Goal: Check status: Check status

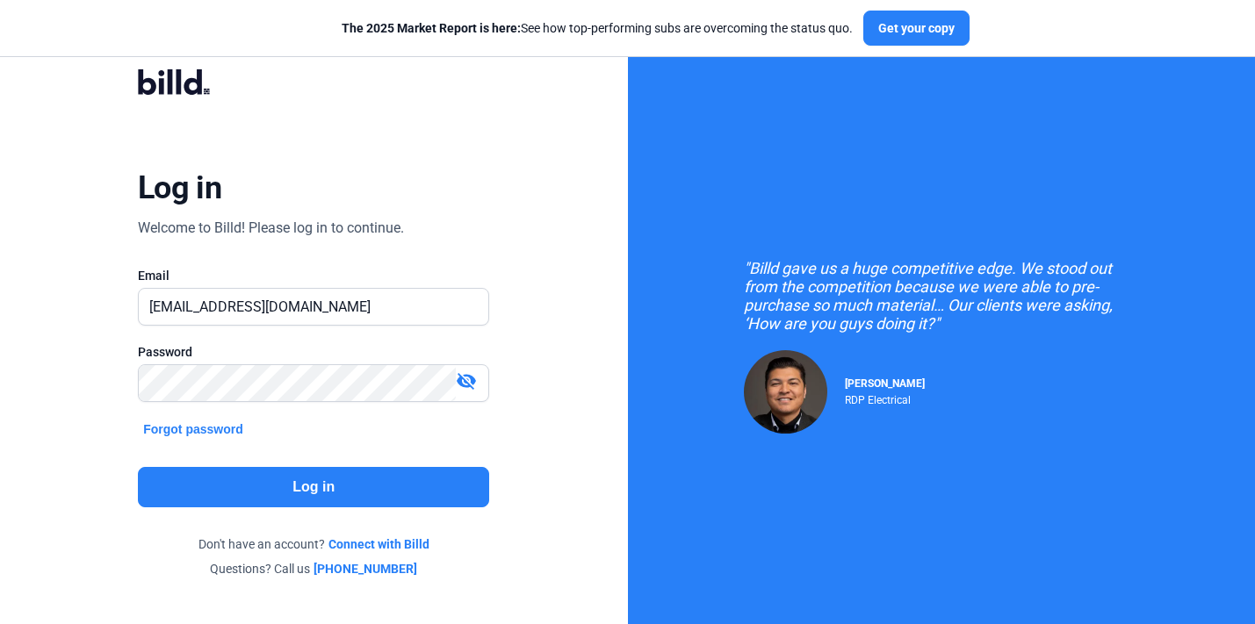
click at [325, 484] on button "Log in" at bounding box center [313, 487] width 351 height 40
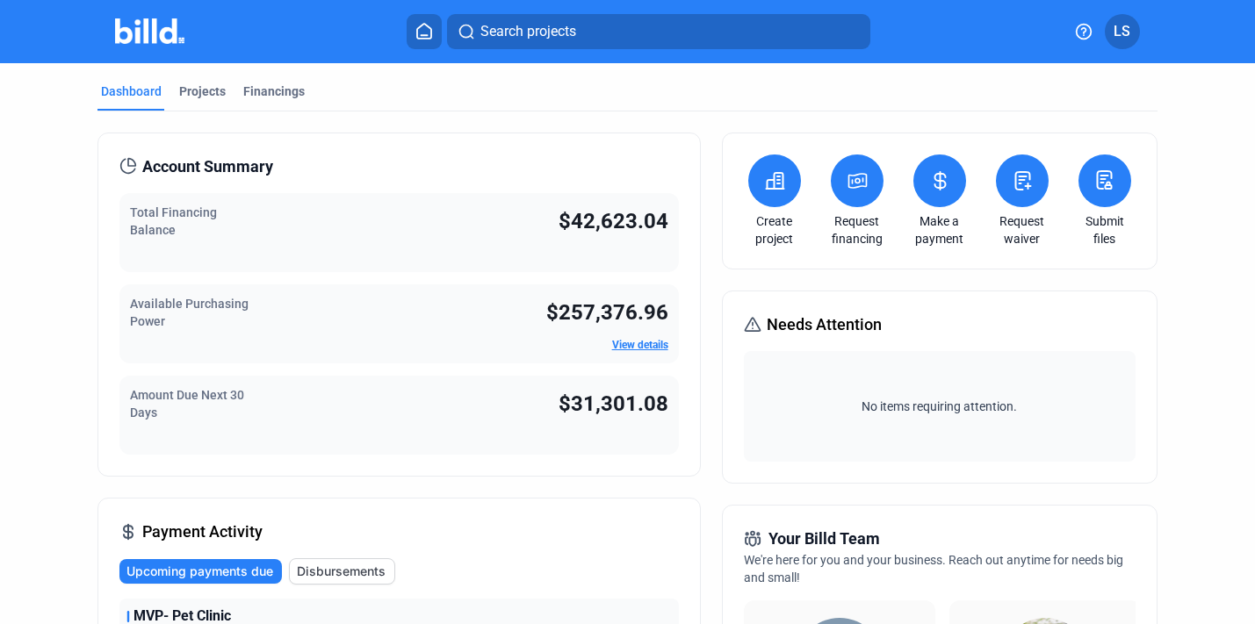
click at [227, 91] on div "Dashboard Projects Financings" at bounding box center [626, 97] width 1059 height 28
click at [243, 91] on div "Financings" at bounding box center [273, 92] width 61 height 18
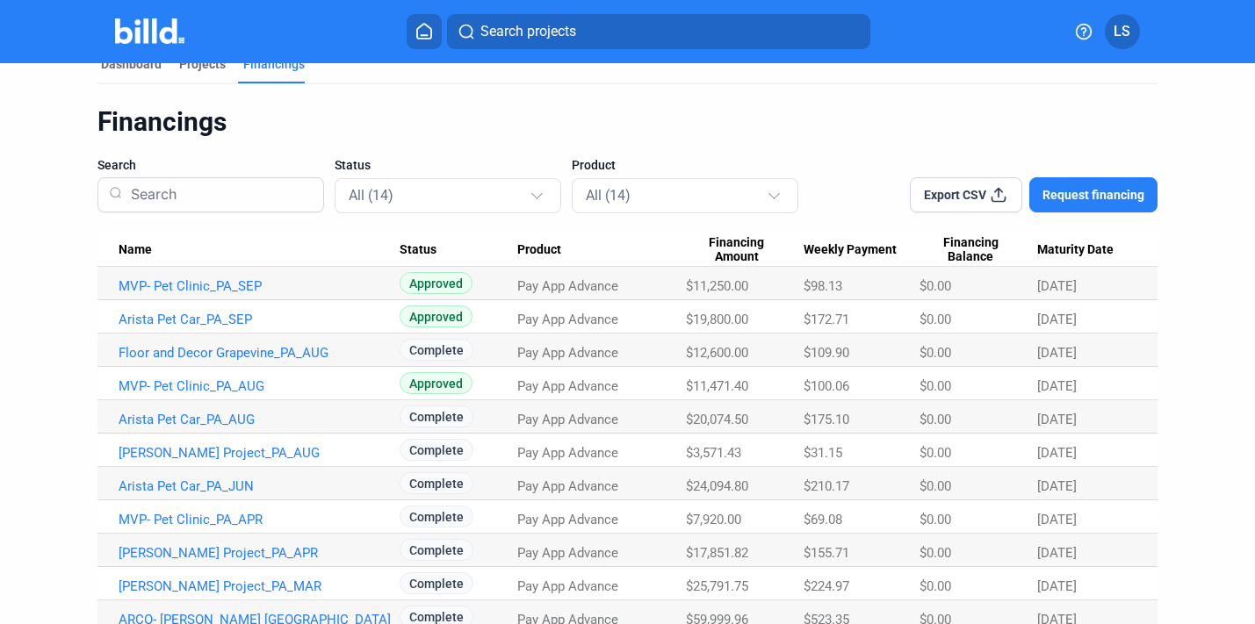
scroll to position [181, 0]
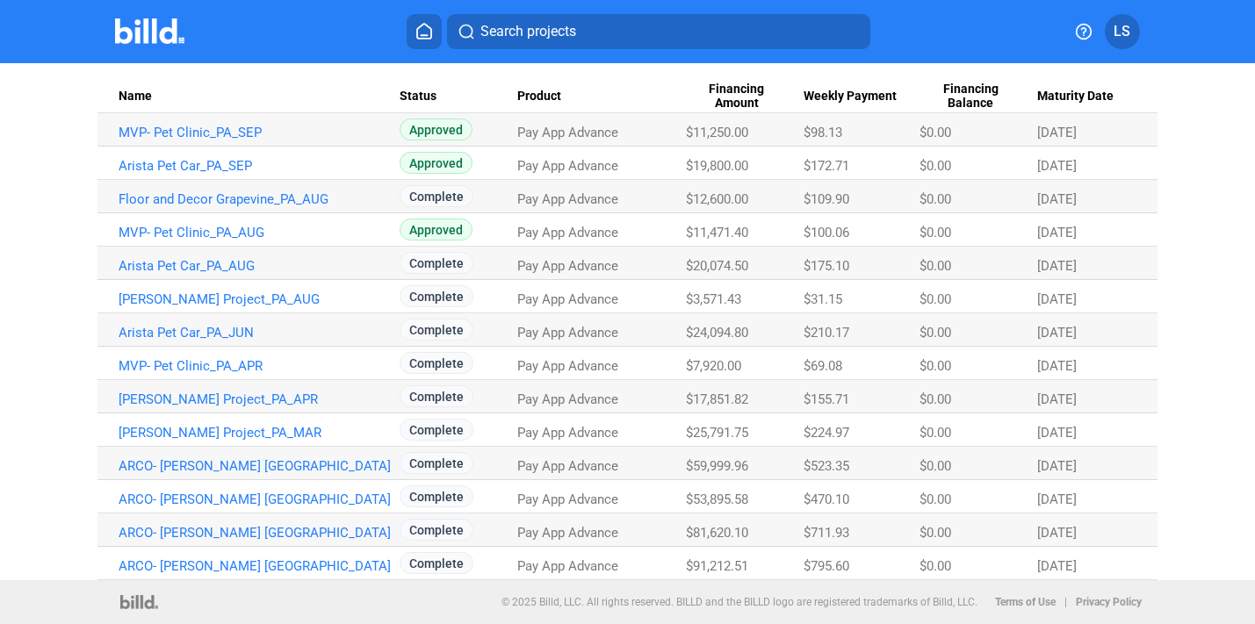
drag, startPoint x: 483, startPoint y: 490, endPoint x: 585, endPoint y: 506, distance: 103.1
click at [585, 506] on tr "ARCO- [PERSON_NAME] Riverside_PA_OCT Complete Pay App Advance $53,895.58 $470.1…" at bounding box center [626, 496] width 1059 height 33
click at [697, 515] on Amount "$81,620.10" at bounding box center [745, 530] width 118 height 33
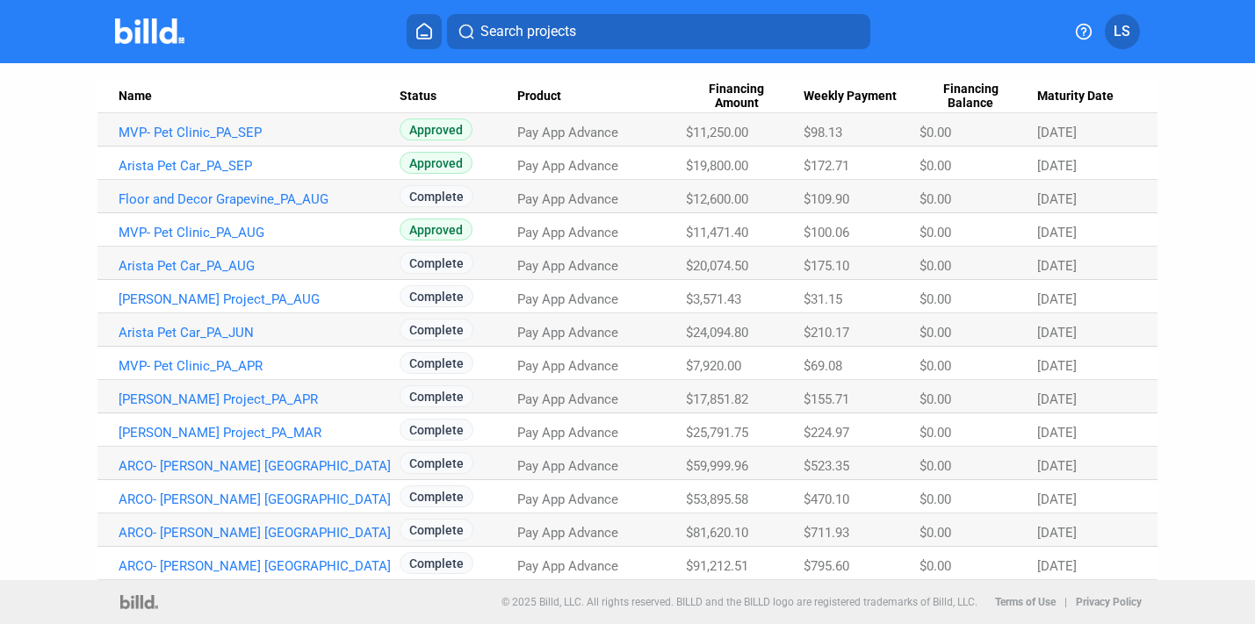
click at [706, 501] on span "$53,895.58" at bounding box center [717, 500] width 62 height 16
click at [735, 494] on span "$53,895.58" at bounding box center [717, 500] width 62 height 16
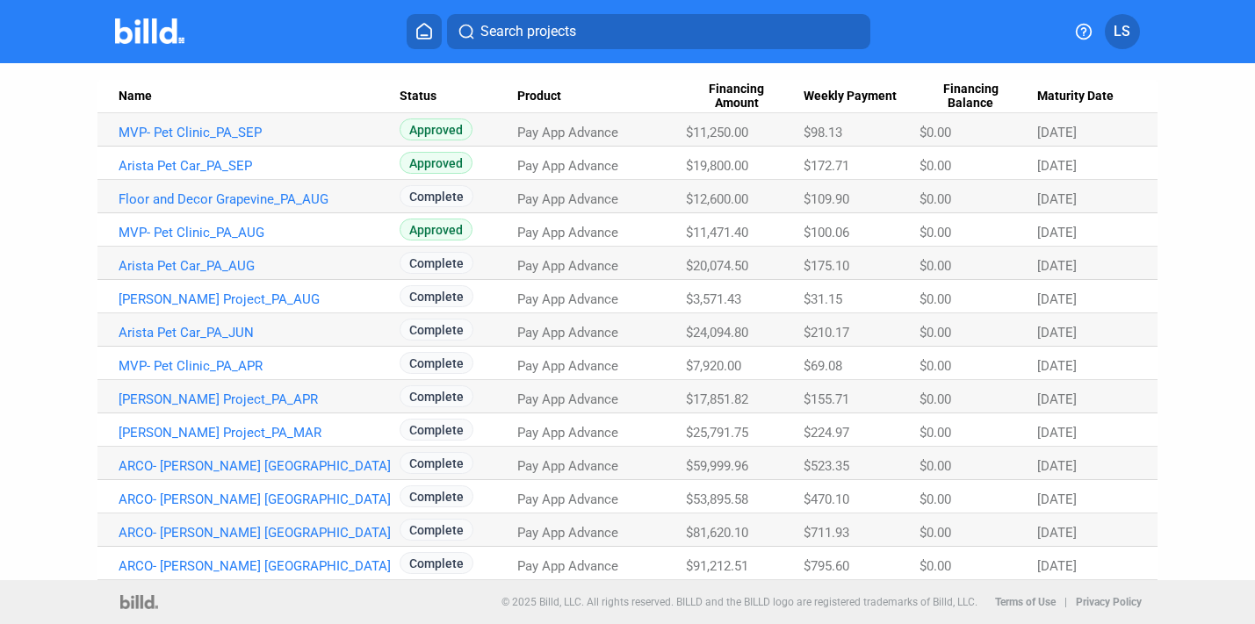
click at [735, 494] on span "$53,895.58" at bounding box center [717, 500] width 62 height 16
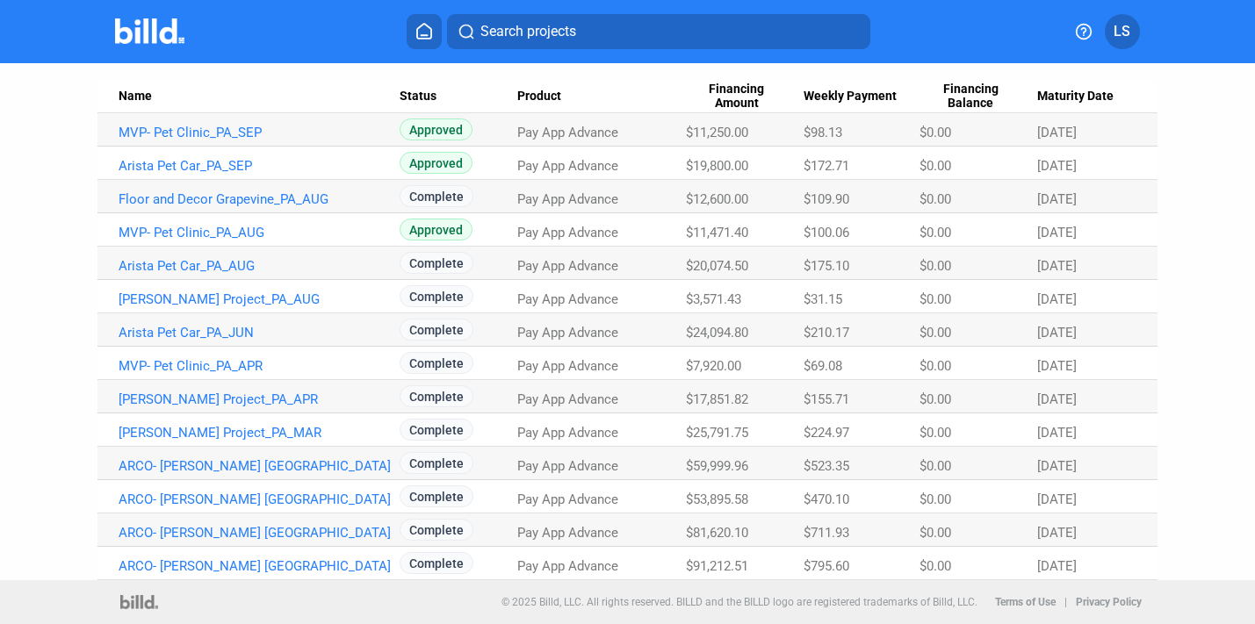
click at [735, 494] on span "$53,895.58" at bounding box center [717, 500] width 62 height 16
click at [734, 463] on span "$59,999.96" at bounding box center [717, 466] width 62 height 16
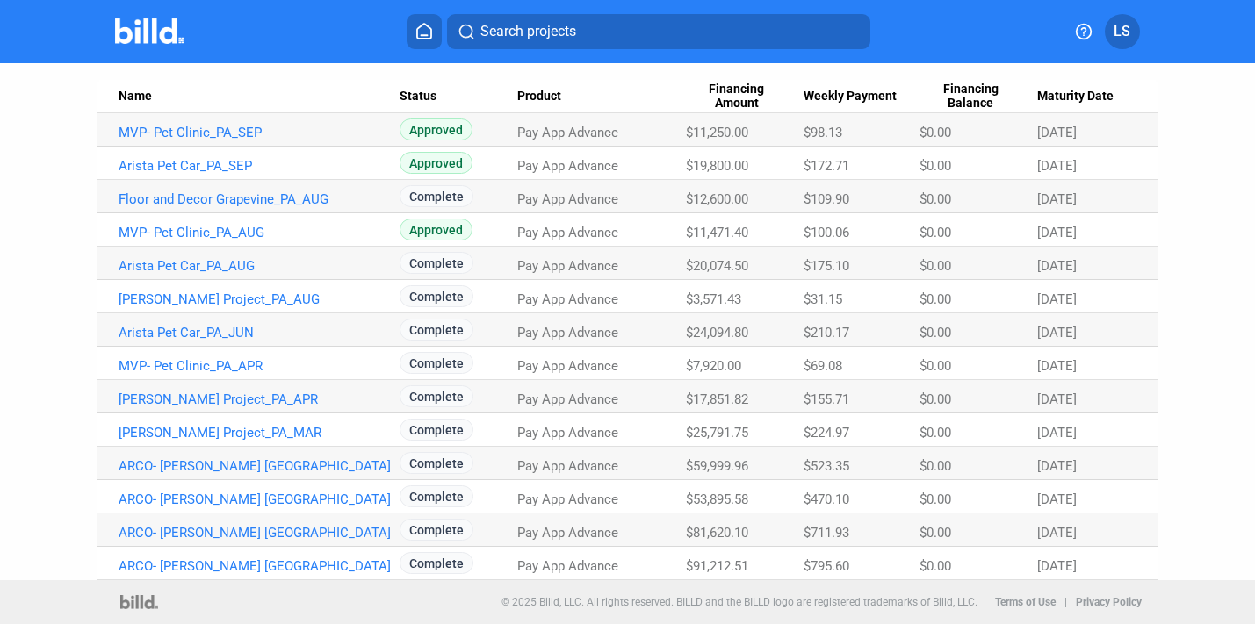
click at [734, 463] on span "$59,999.96" at bounding box center [717, 466] width 62 height 16
click at [687, 450] on Amount "$59,999.96" at bounding box center [745, 463] width 118 height 33
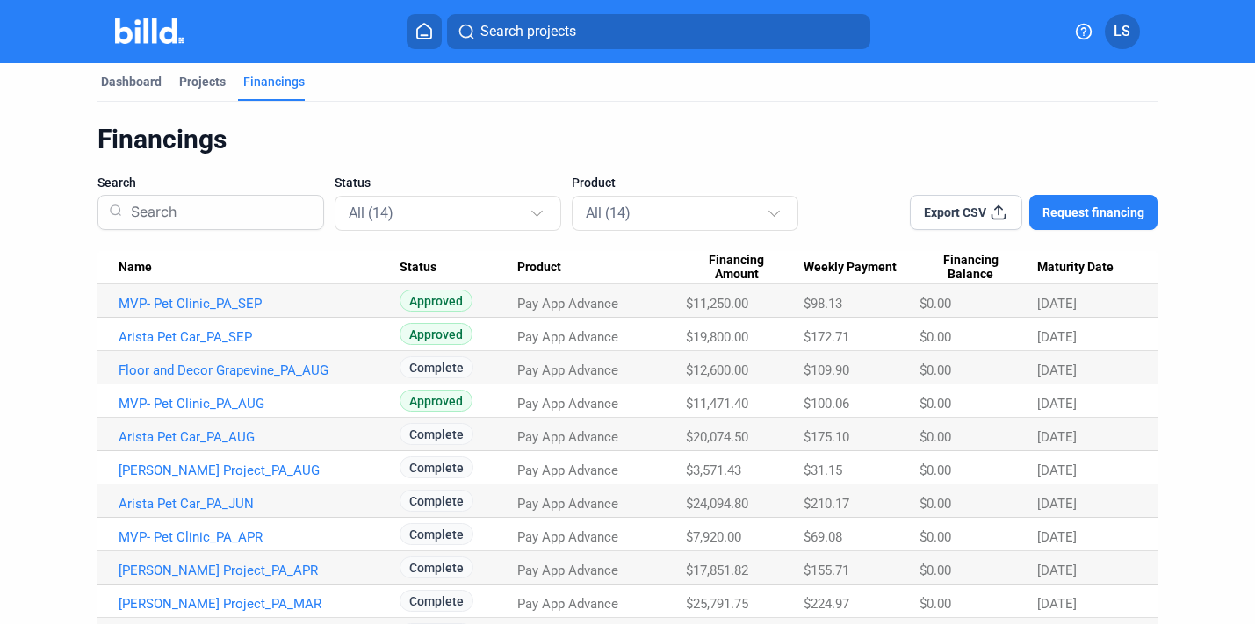
scroll to position [0, 0]
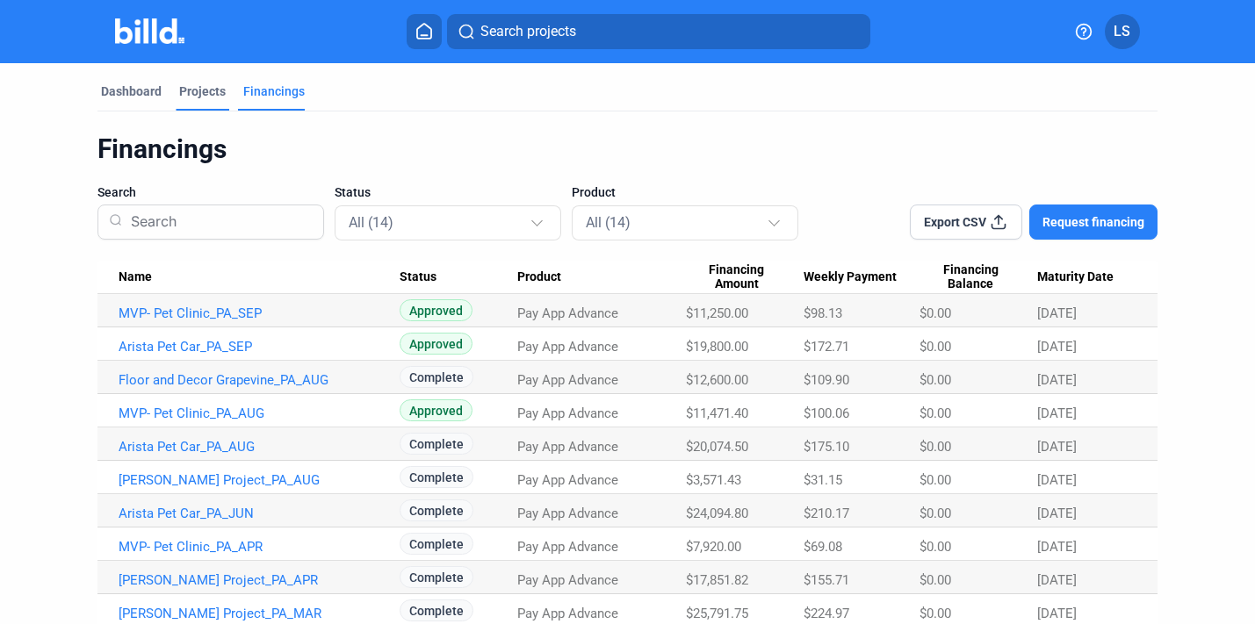
click at [201, 88] on div "Projects" at bounding box center [202, 92] width 47 height 18
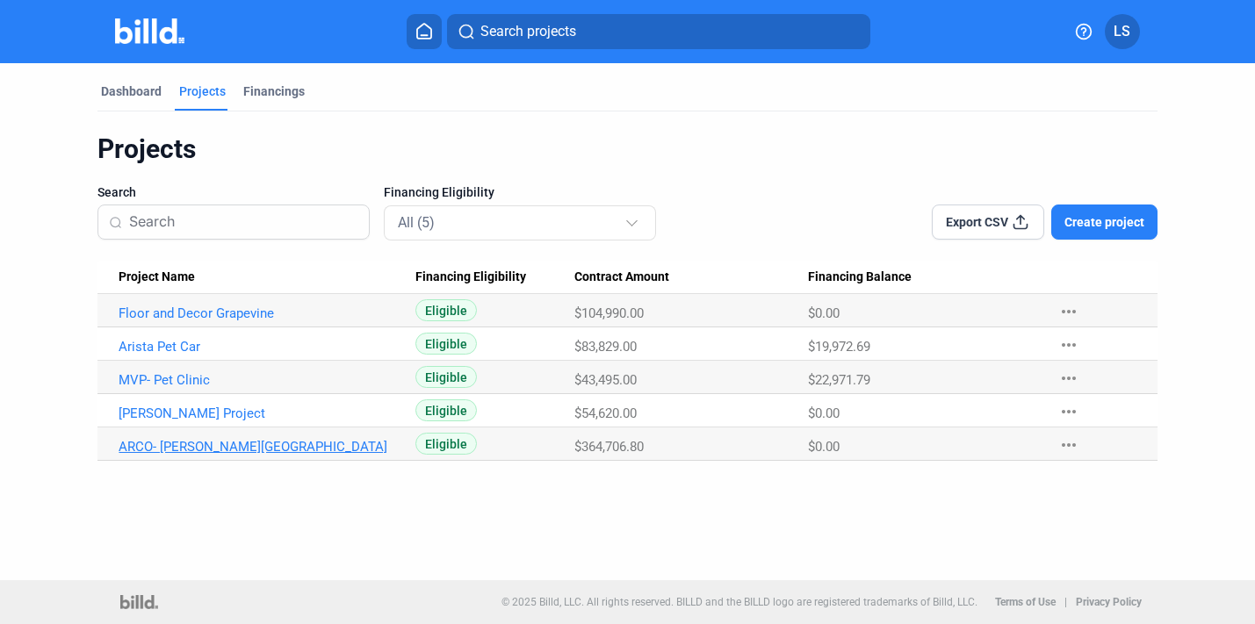
click at [201, 443] on link "ARCO- [PERSON_NAME][GEOGRAPHIC_DATA]" at bounding box center [259, 447] width 281 height 16
click at [288, 444] on link "ARCO- [PERSON_NAME][GEOGRAPHIC_DATA]" at bounding box center [259, 447] width 281 height 16
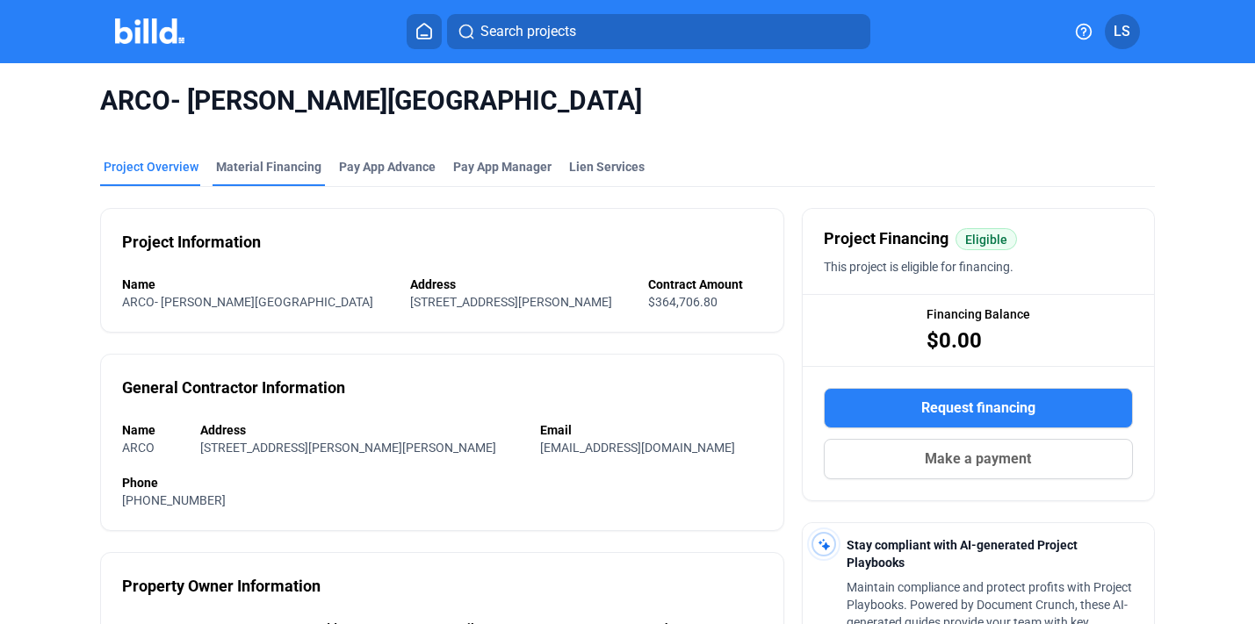
click at [292, 159] on div "Material Financing" at bounding box center [268, 167] width 105 height 18
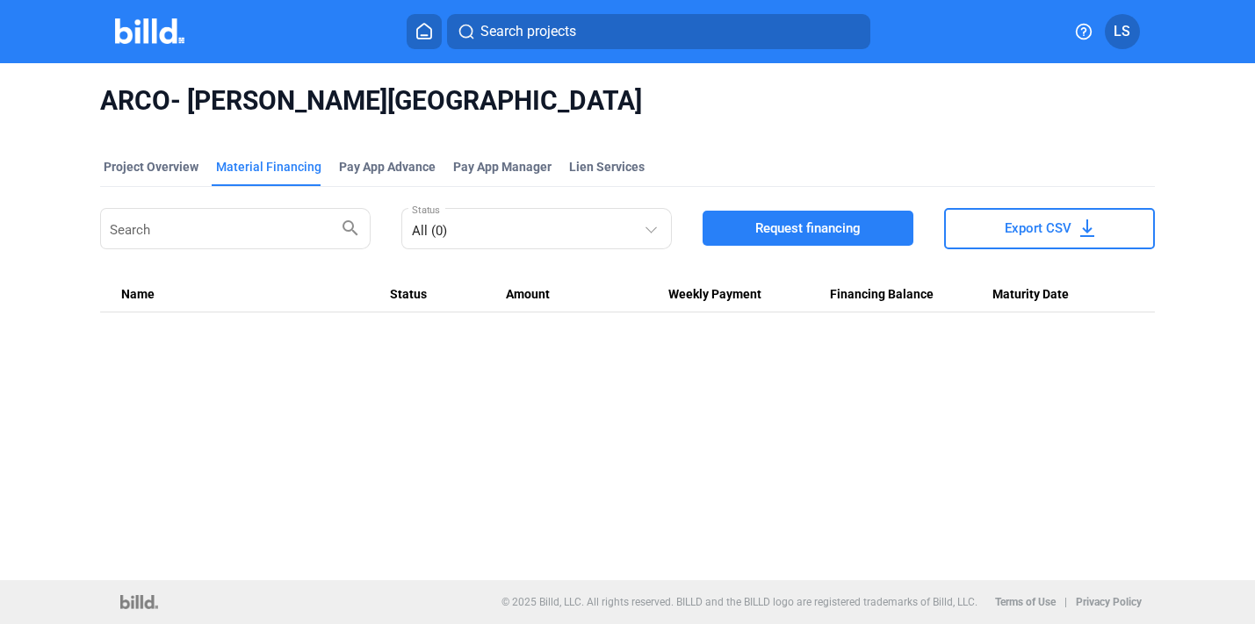
click at [155, 153] on mat-tab-group "Project Overview Material Financing Pay App Advance Pay App Manager Lien Servic…" at bounding box center [627, 226] width 1054 height 174
click at [167, 169] on div "Project Overview" at bounding box center [151, 167] width 95 height 18
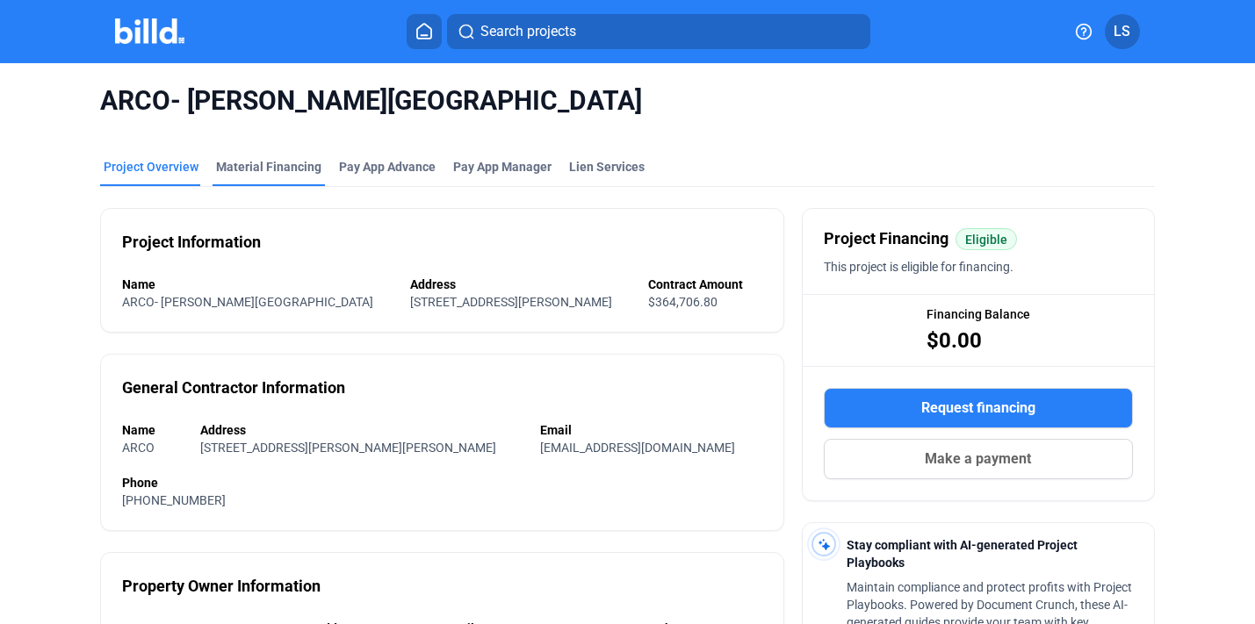
click at [233, 170] on div "Material Financing" at bounding box center [268, 167] width 105 height 18
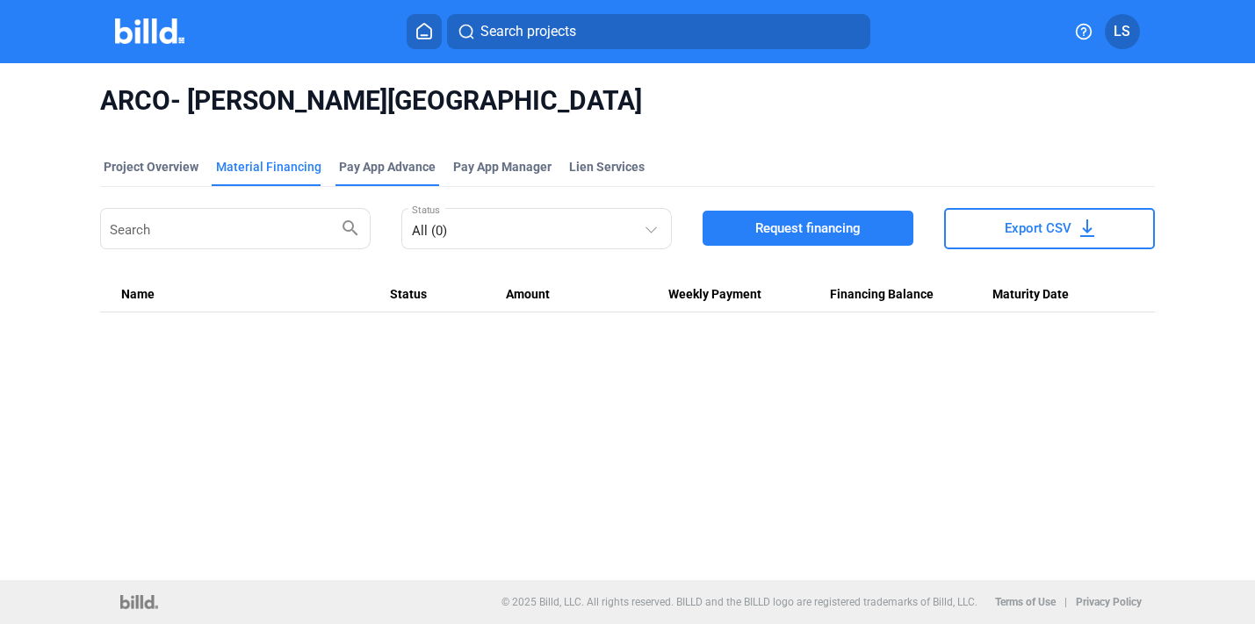
click at [340, 183] on div "Pay App Advance" at bounding box center [387, 172] width 104 height 28
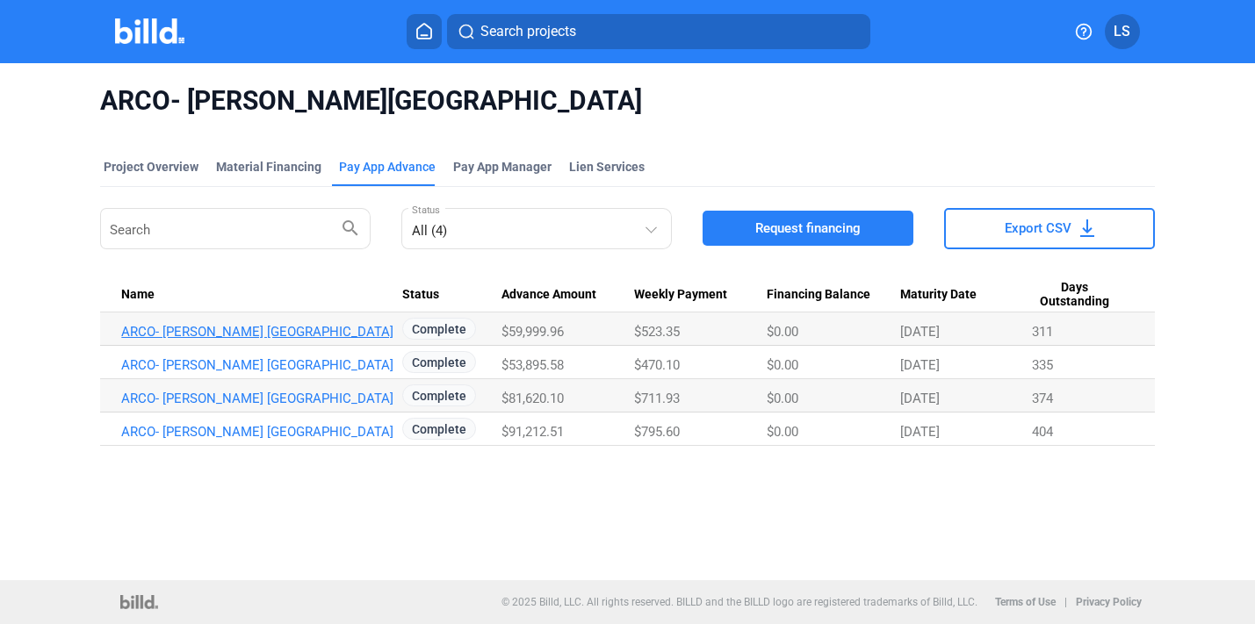
click at [284, 330] on link "ARCO- [PERSON_NAME] [GEOGRAPHIC_DATA]" at bounding box center [261, 332] width 281 height 16
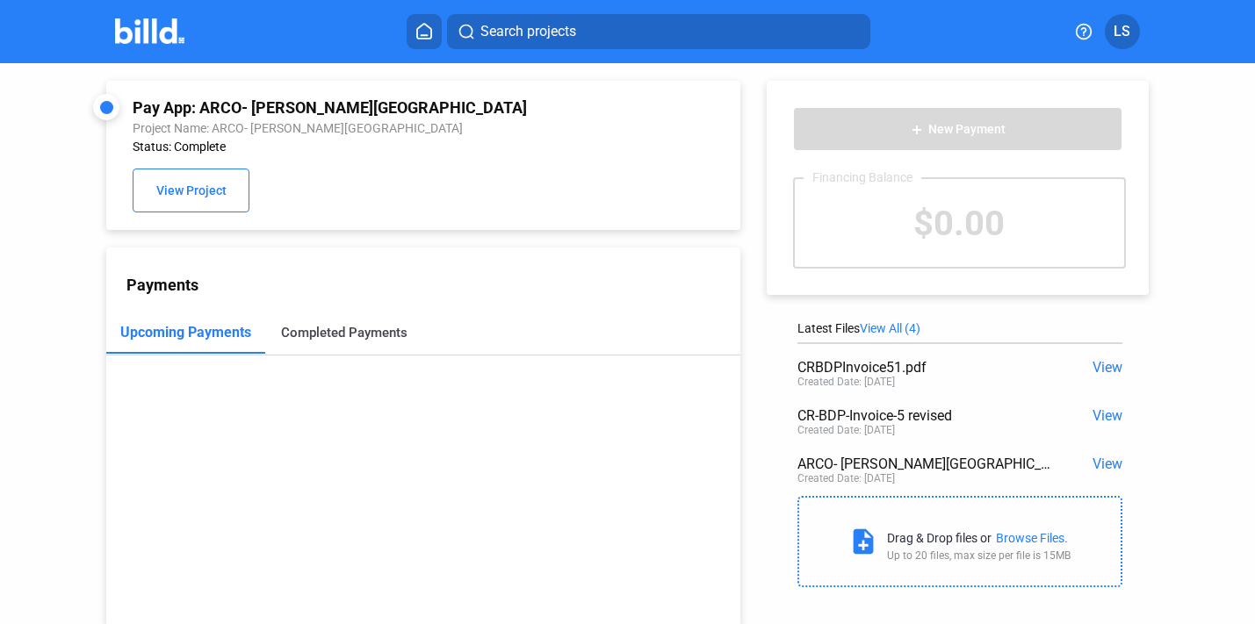
click at [328, 344] on div "Completed Payments" at bounding box center [344, 333] width 158 height 42
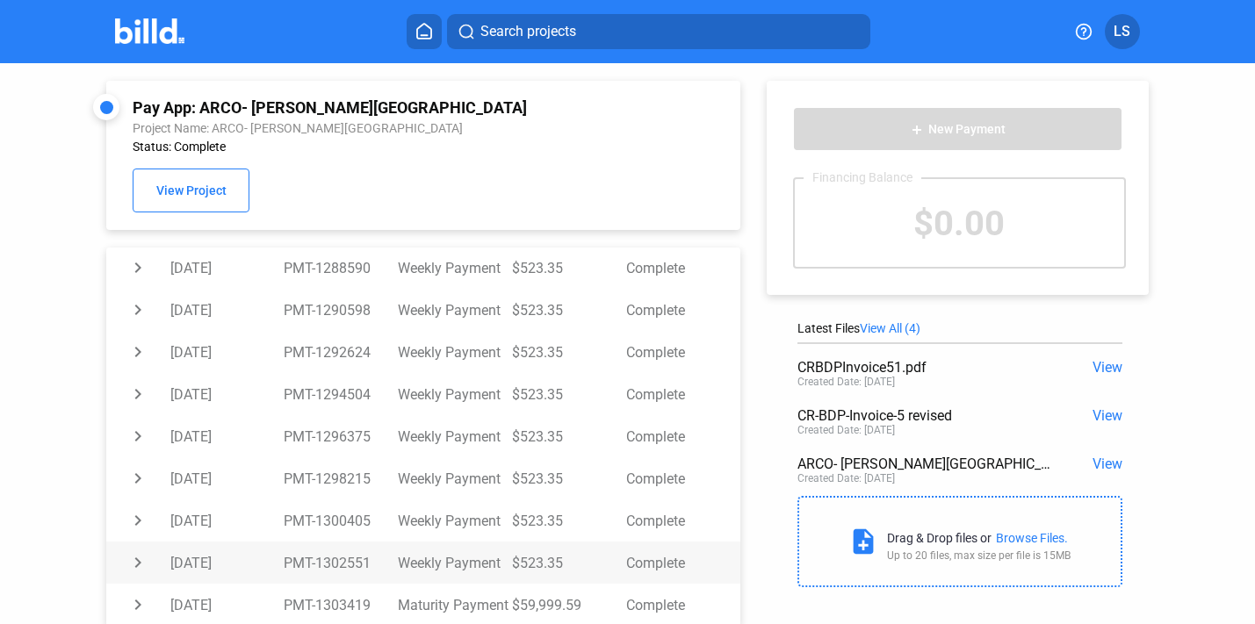
scroll to position [47, 0]
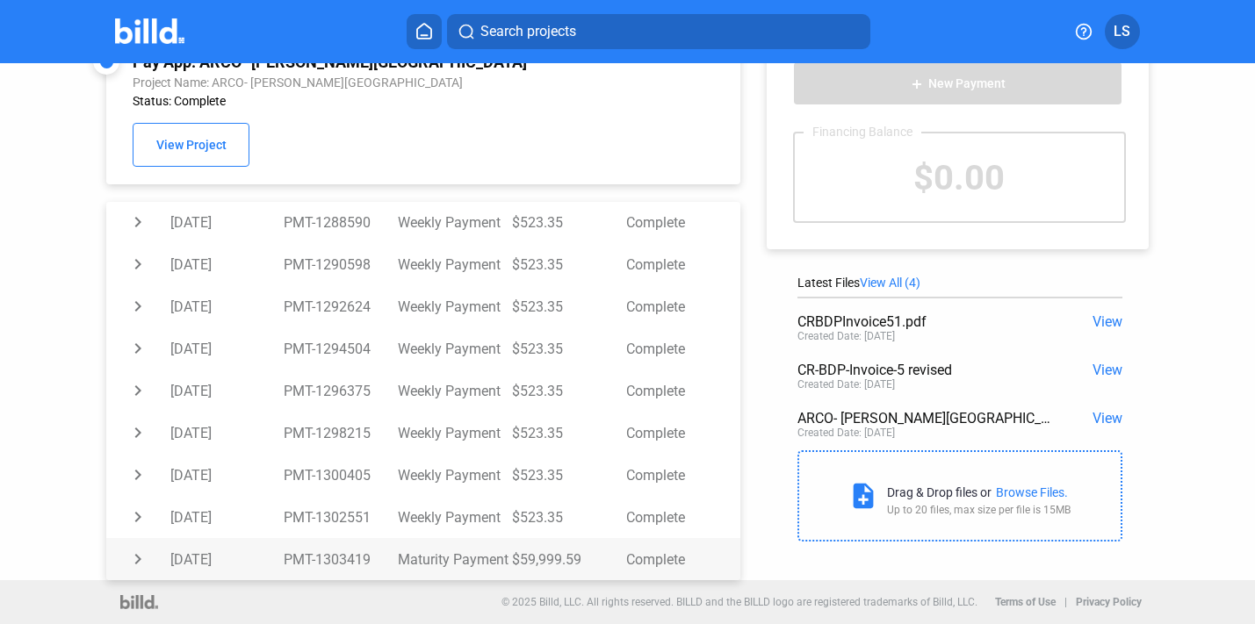
click at [335, 564] on td "PMT-1303419" at bounding box center [341, 559] width 114 height 42
drag, startPoint x: 450, startPoint y: 566, endPoint x: 521, endPoint y: 566, distance: 70.2
click at [521, 566] on tr "expand_more [DATE] PMT-1303419 Maturity Payment $59,999.59 Complete" at bounding box center [423, 559] width 634 height 42
click at [585, 564] on td "$59,999.59" at bounding box center [569, 559] width 114 height 42
drag, startPoint x: 583, startPoint y: 564, endPoint x: 397, endPoint y: 553, distance: 186.4
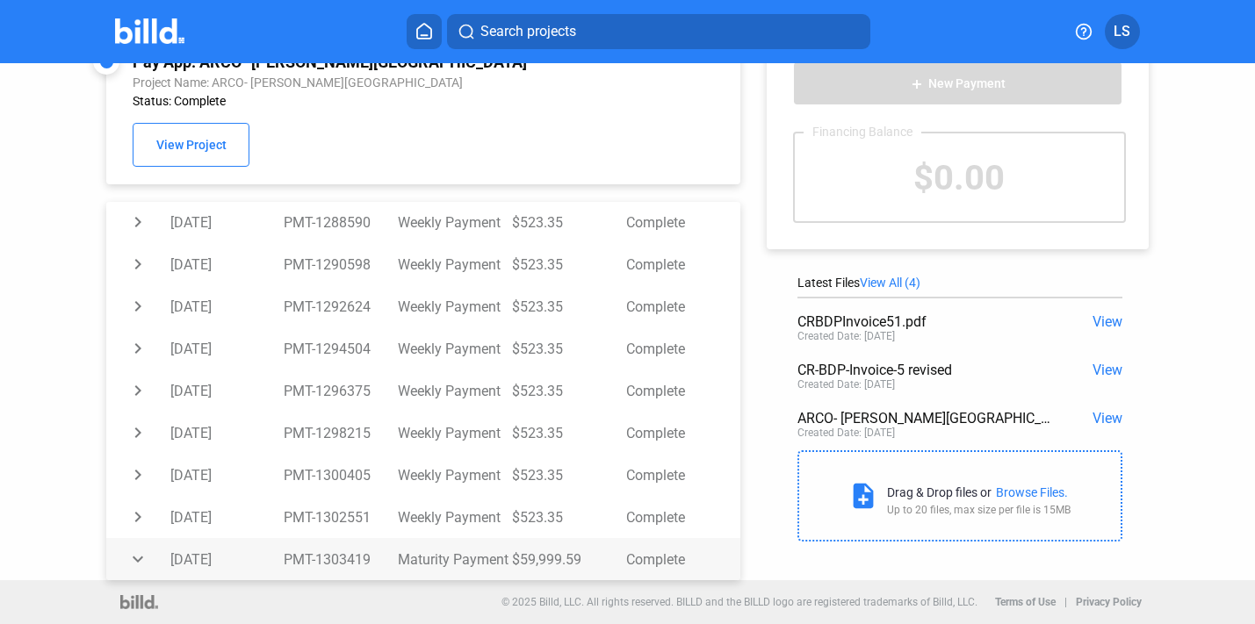
click at [397, 553] on tr "expand_more [DATE] PMT-1303419 Maturity Payment $59,999.59 Complete" at bounding box center [423, 559] width 634 height 42
click at [340, 552] on td "PMT-1303419" at bounding box center [341, 559] width 114 height 42
click at [191, 548] on td "[DATE]" at bounding box center [227, 559] width 114 height 42
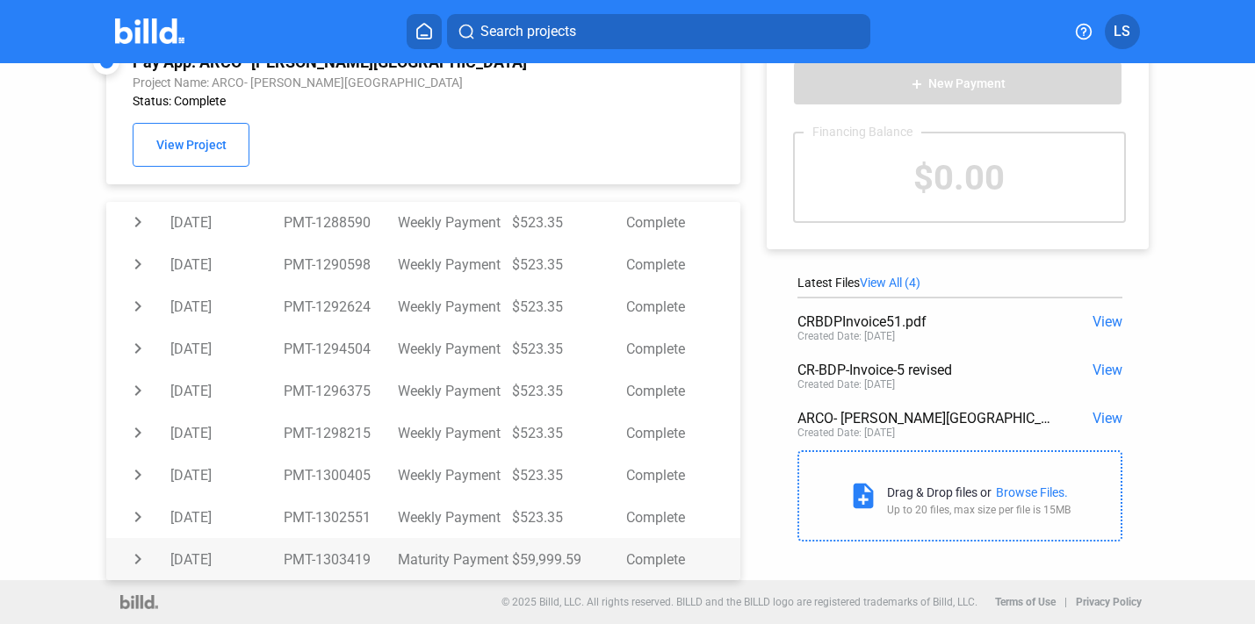
click at [135, 559] on td "chevron_right" at bounding box center [137, 559] width 63 height 42
click at [135, 559] on td "expand_more" at bounding box center [137, 559] width 63 height 42
click at [137, 558] on td "chevron_right" at bounding box center [137, 559] width 63 height 42
click at [137, 558] on td "expand_more" at bounding box center [137, 559] width 63 height 42
click at [188, 557] on td "[DATE]" at bounding box center [227, 559] width 114 height 42
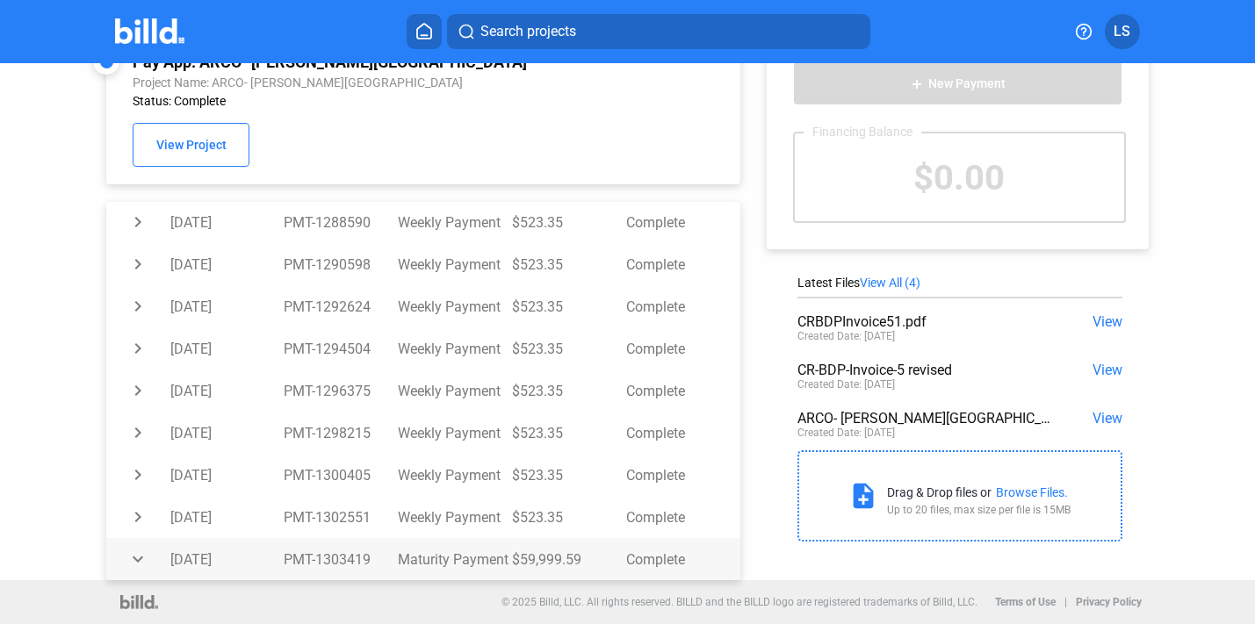
click at [137, 565] on td "expand_more" at bounding box center [137, 559] width 63 height 42
click at [183, 557] on td "[DATE]" at bounding box center [227, 559] width 114 height 42
click at [242, 554] on td "[DATE]" at bounding box center [227, 559] width 114 height 42
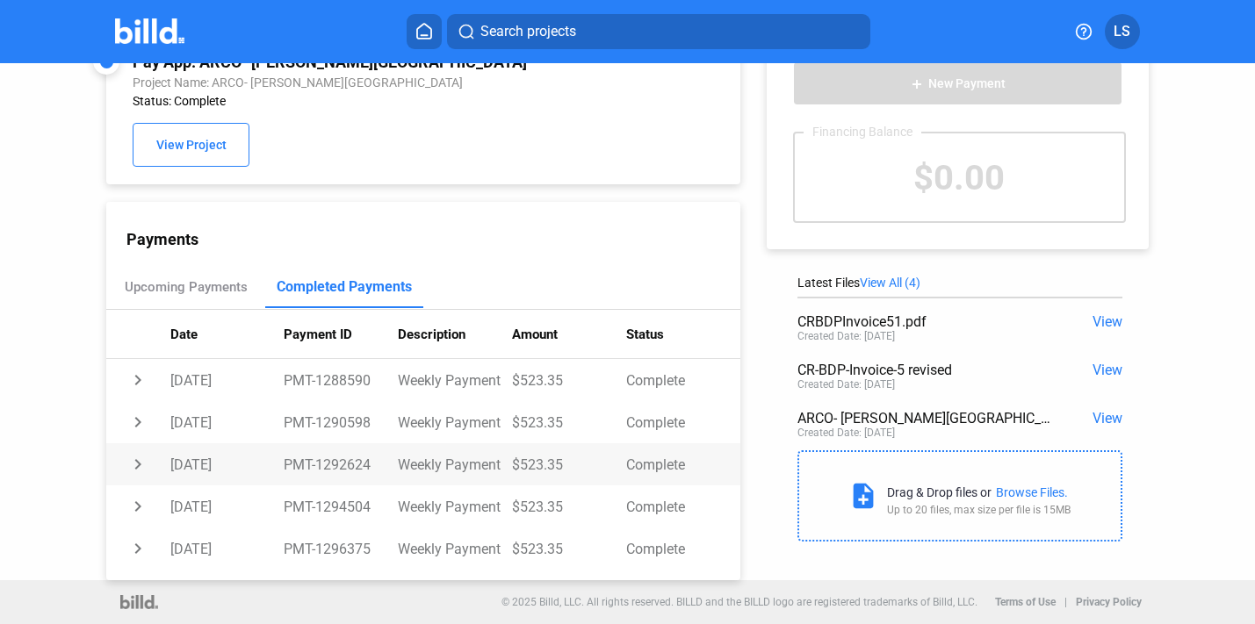
scroll to position [158, 0]
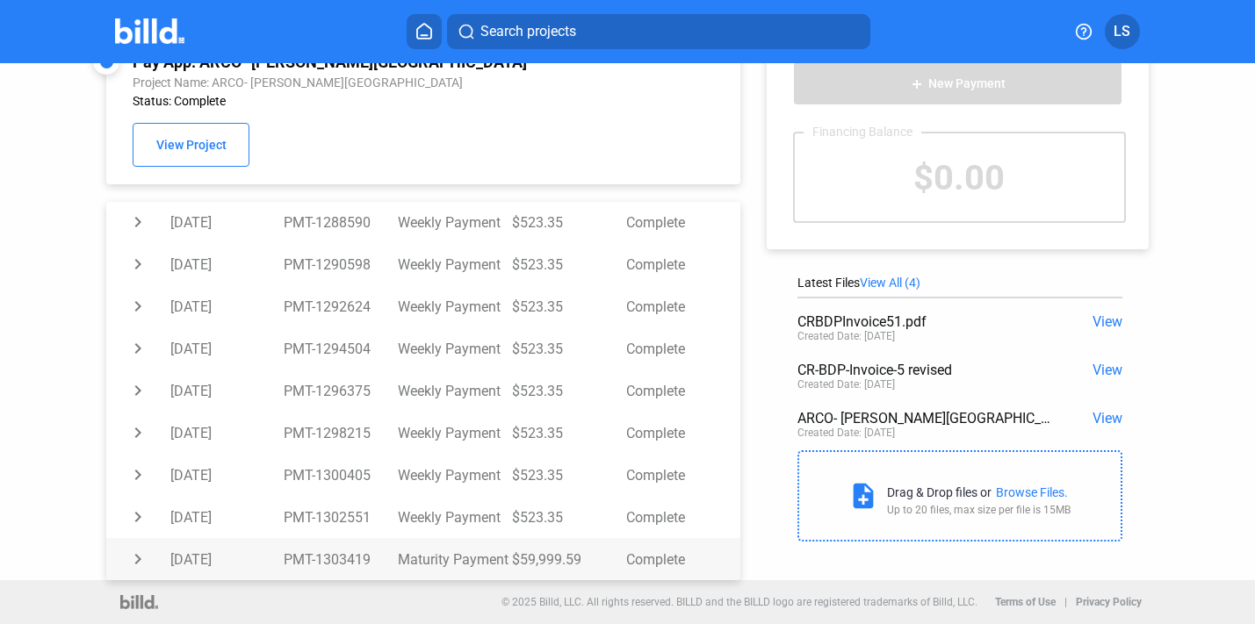
click at [126, 558] on td "chevron_right" at bounding box center [137, 559] width 63 height 42
click at [160, 558] on td "expand_more" at bounding box center [137, 559] width 63 height 42
click at [160, 558] on td "chevron_right" at bounding box center [137, 559] width 63 height 42
click at [160, 558] on td "expand_more" at bounding box center [137, 559] width 63 height 42
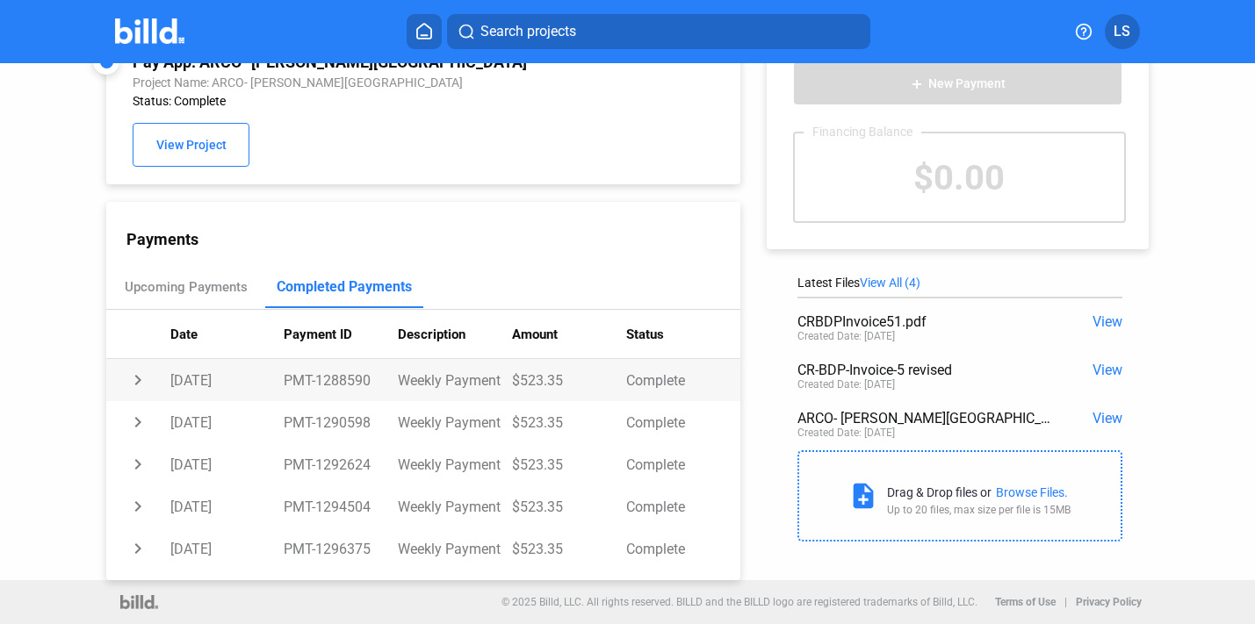
scroll to position [0, 0]
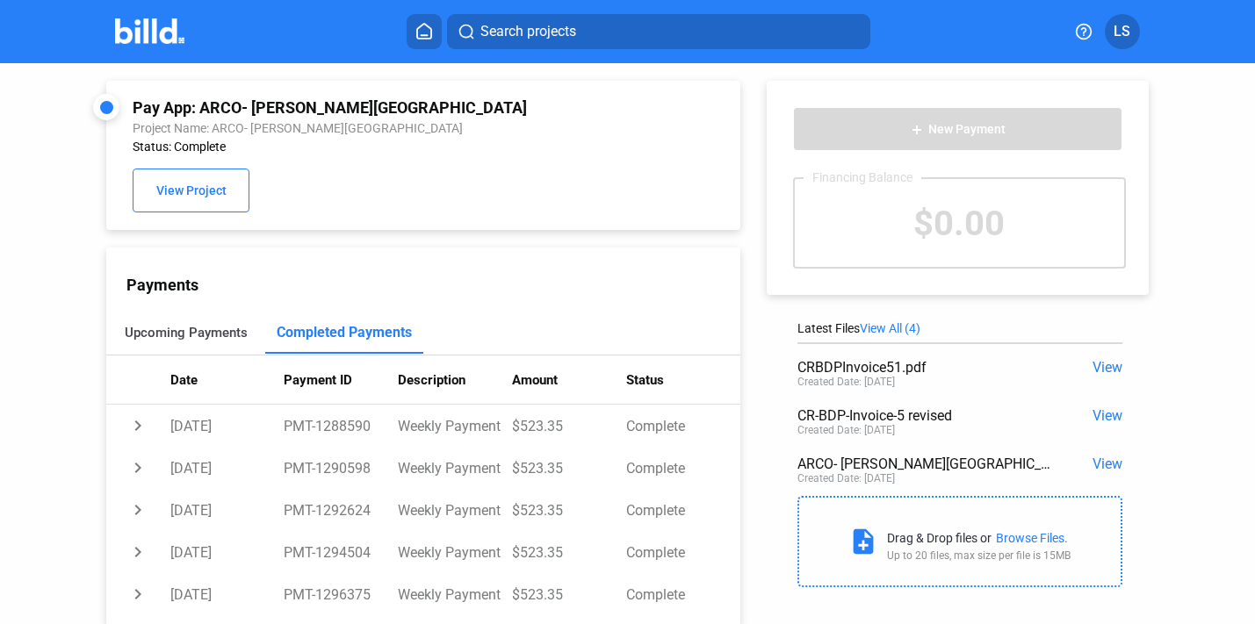
click at [218, 334] on div "Upcoming Payments" at bounding box center [186, 333] width 123 height 16
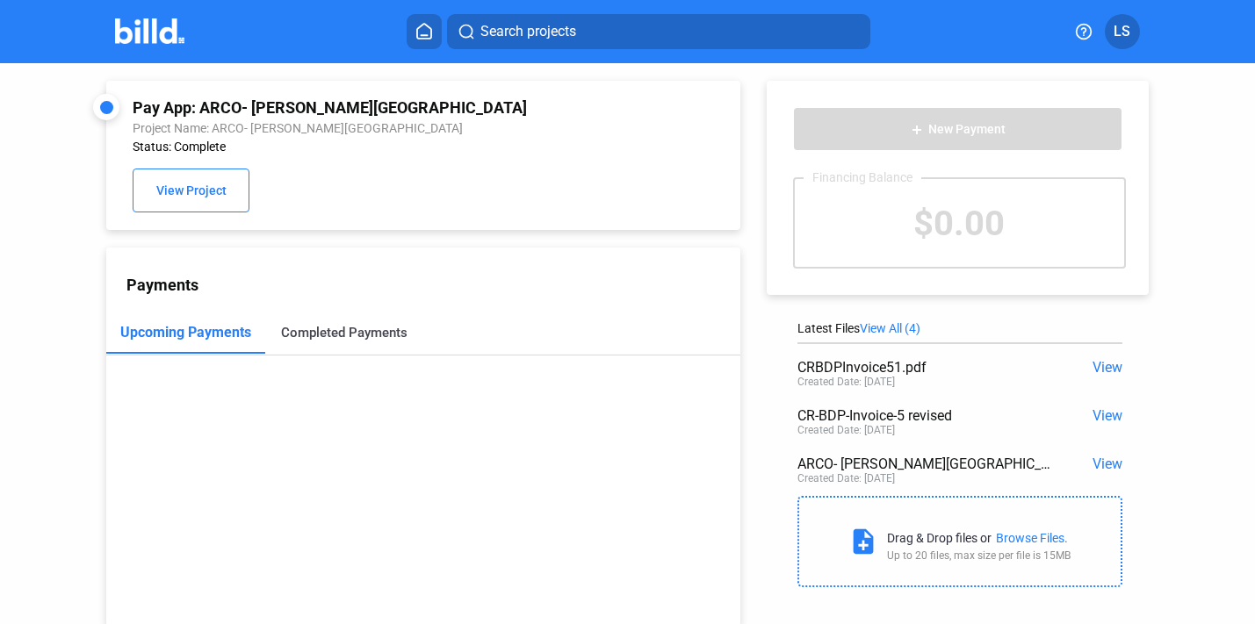
click at [357, 342] on div "Completed Payments" at bounding box center [344, 333] width 158 height 42
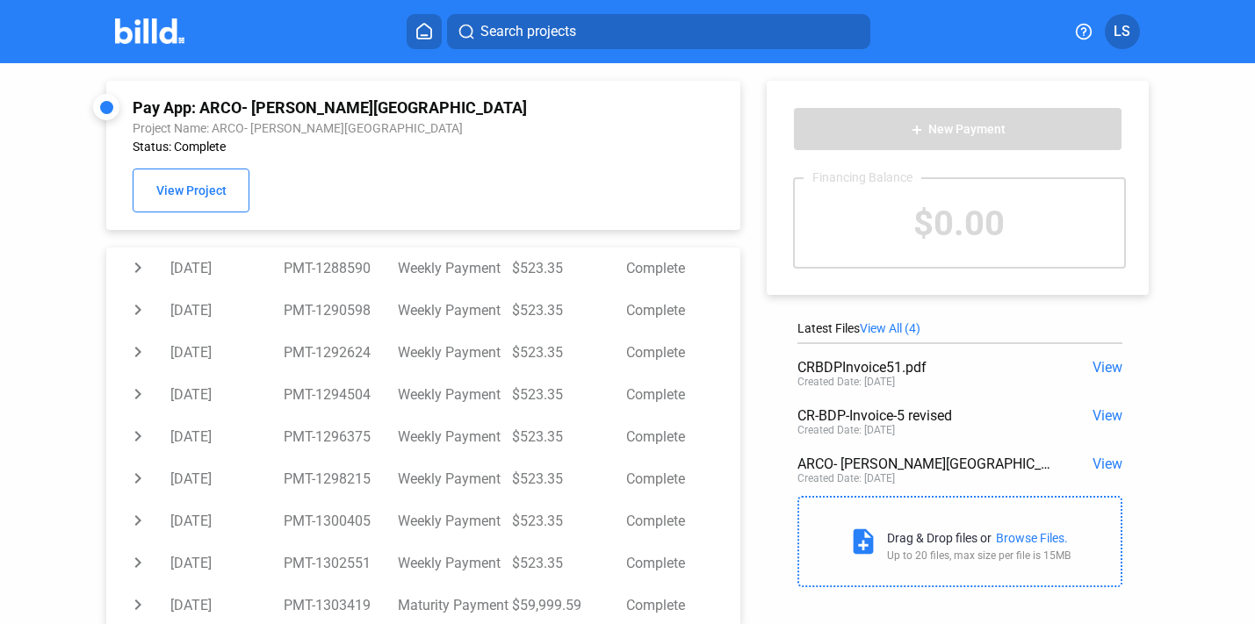
scroll to position [47, 0]
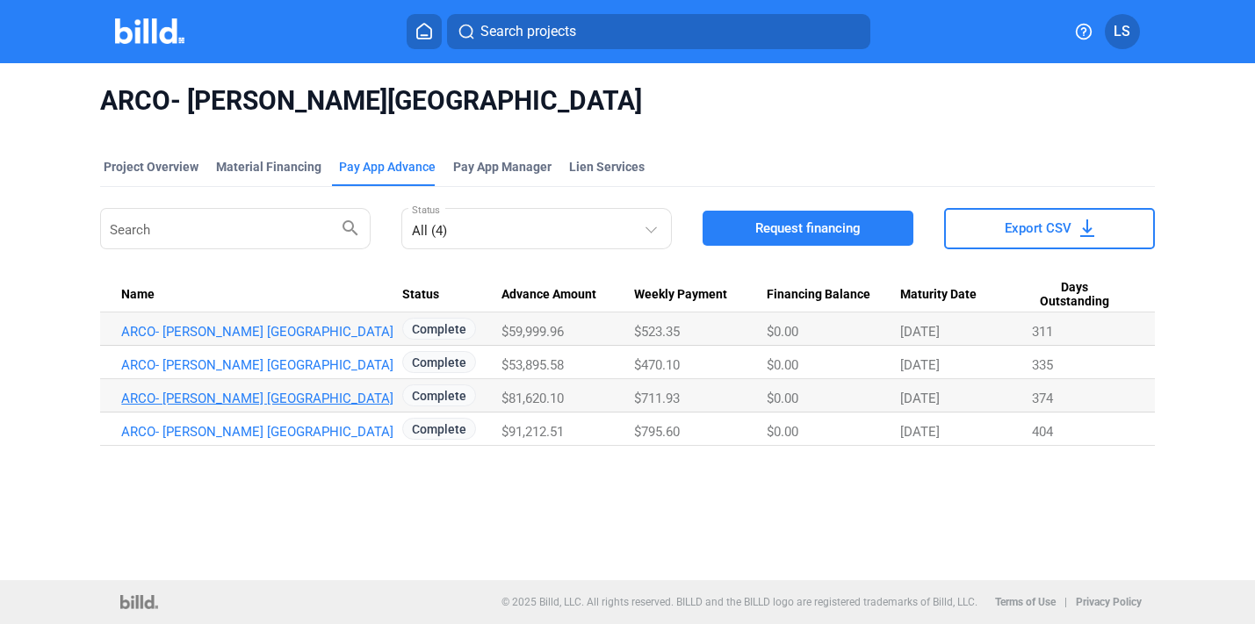
click at [208, 393] on link "ARCO- [PERSON_NAME] [GEOGRAPHIC_DATA]" at bounding box center [261, 399] width 281 height 16
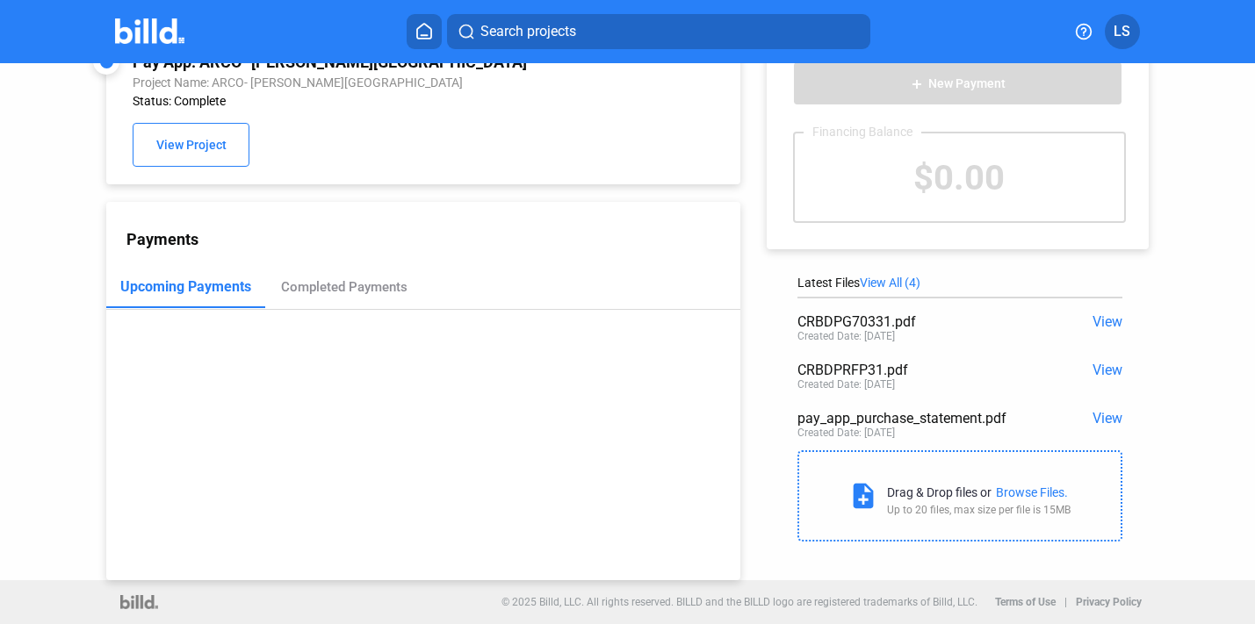
scroll to position [44, 0]
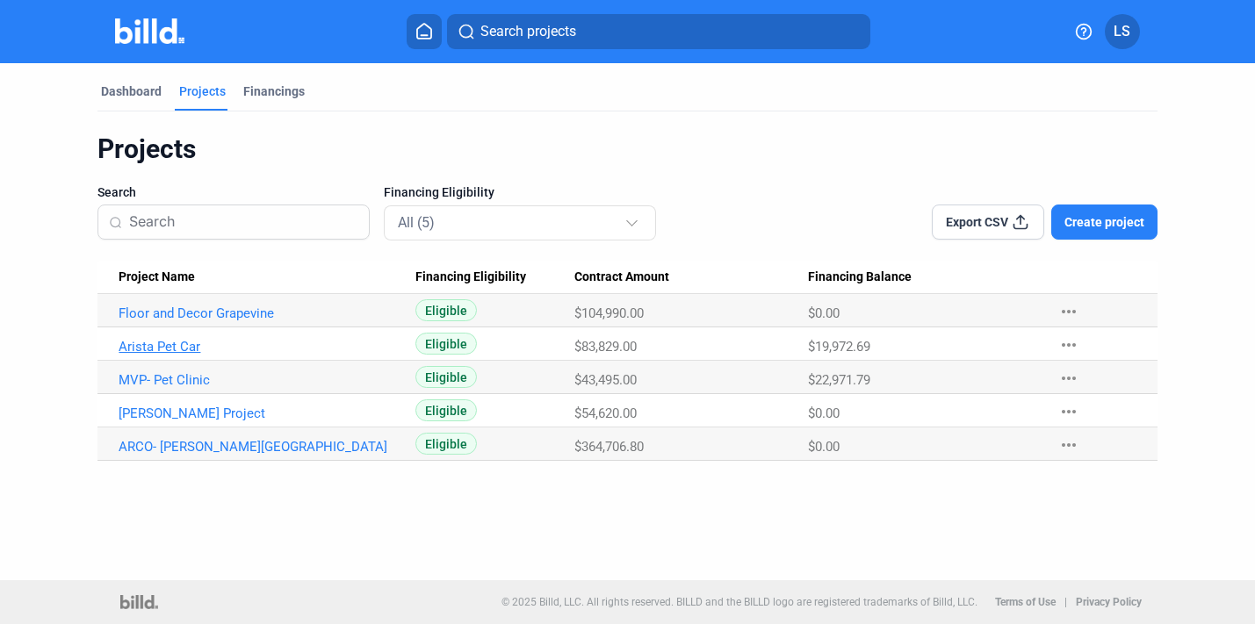
click at [191, 344] on link "Arista Pet Car" at bounding box center [259, 347] width 281 height 16
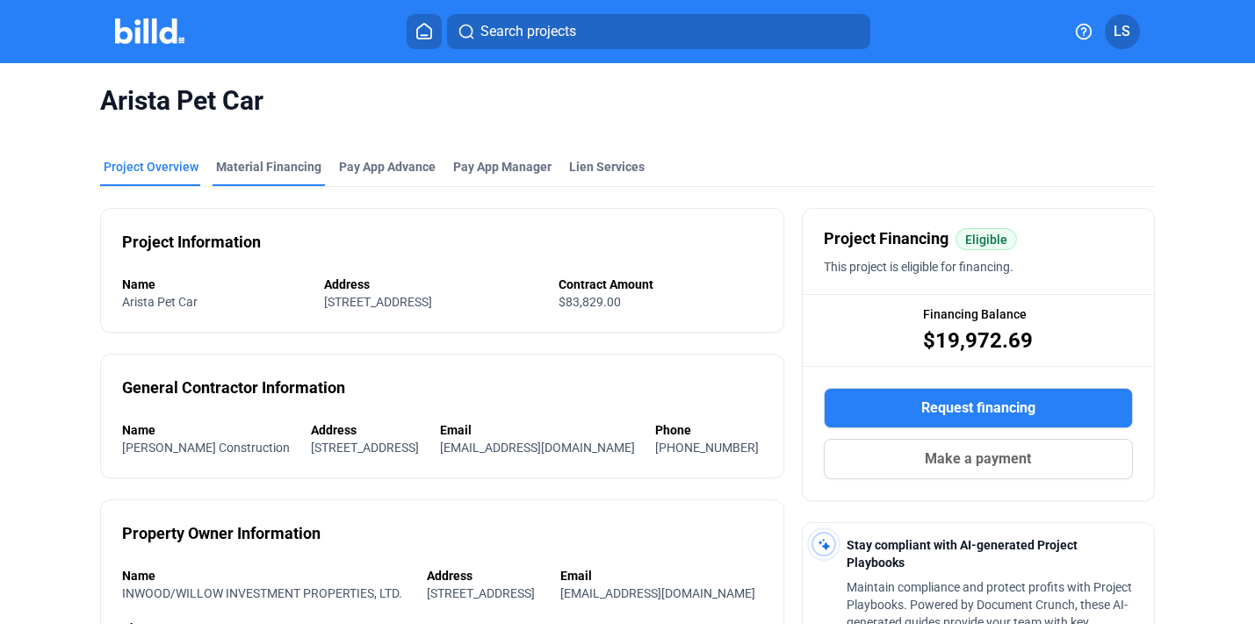
click at [291, 169] on div "Material Financing" at bounding box center [268, 167] width 105 height 18
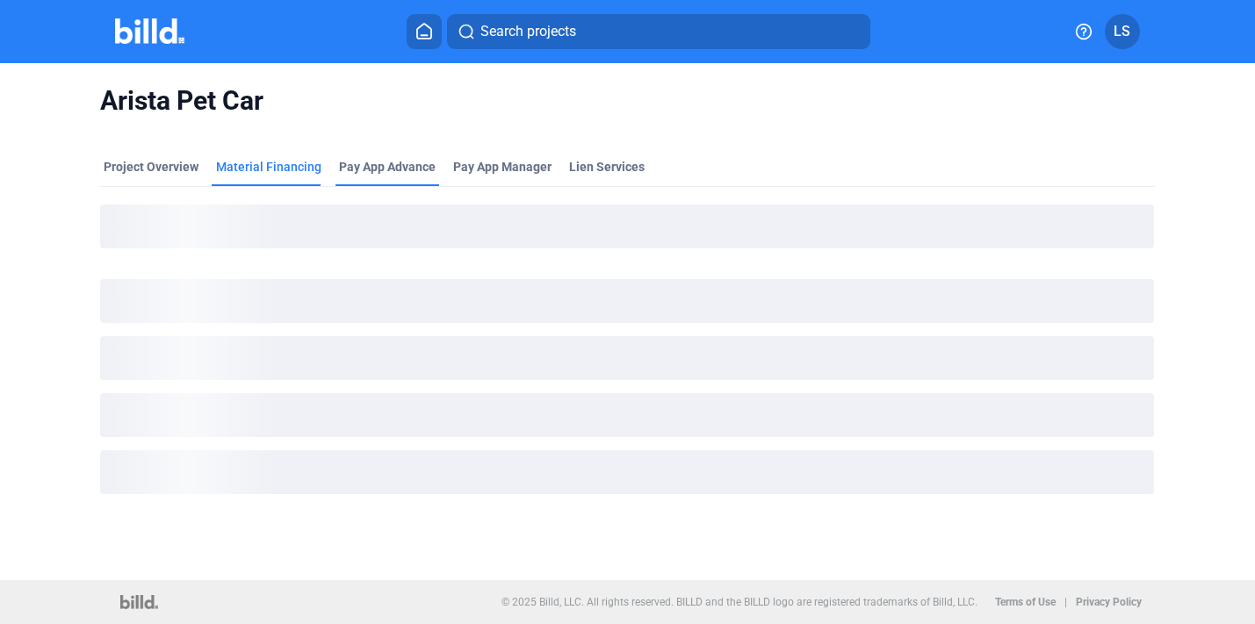
click at [378, 176] on div "Pay App Advance" at bounding box center [387, 172] width 104 height 28
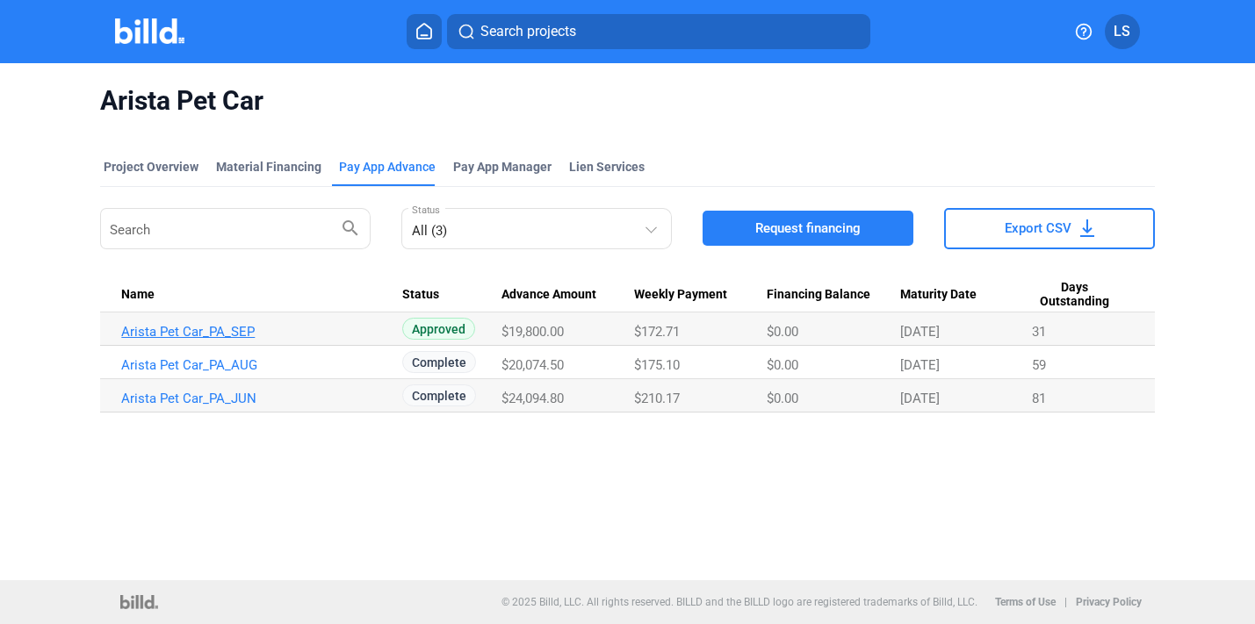
click at [225, 324] on link "Arista Pet Car_PA_SEP" at bounding box center [261, 332] width 281 height 16
click at [155, 165] on div "Project Overview" at bounding box center [151, 167] width 95 height 18
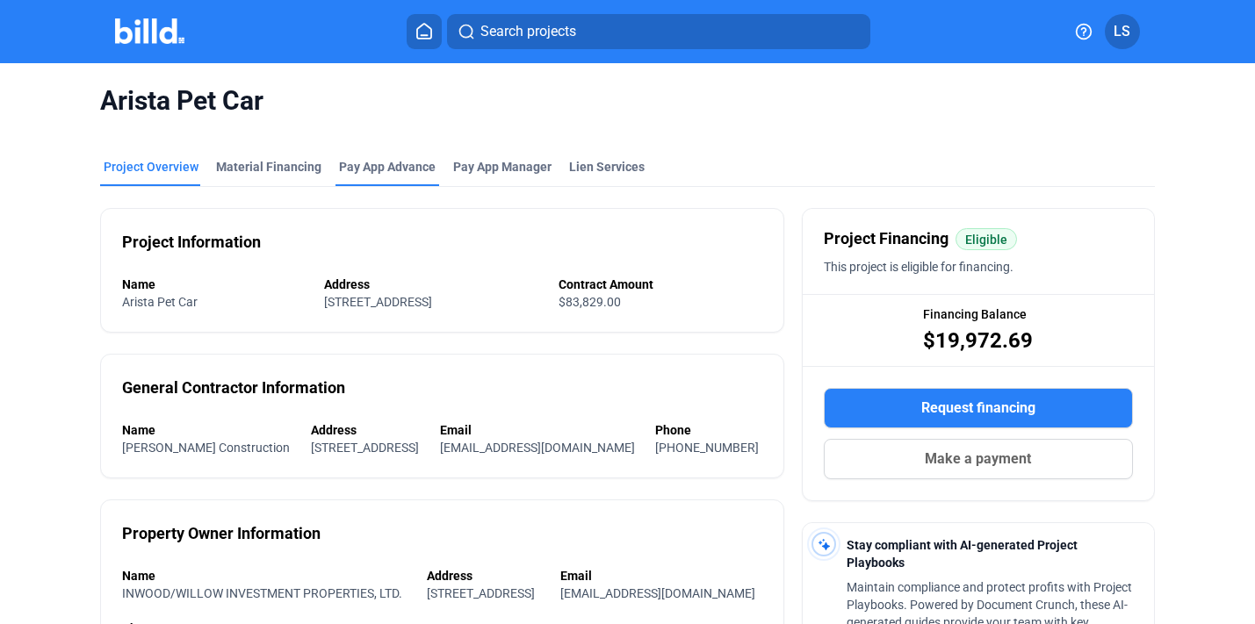
click at [413, 172] on div "Pay App Advance" at bounding box center [387, 167] width 97 height 18
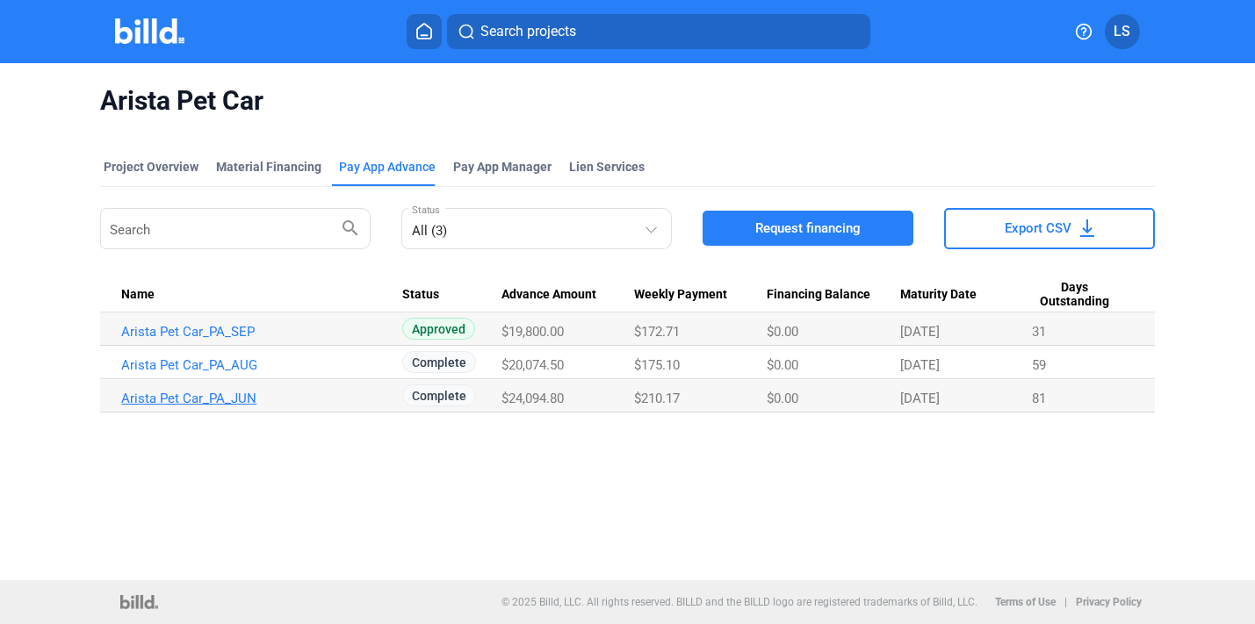
click at [230, 394] on link "Arista Pet Car_PA_JUN" at bounding box center [261, 399] width 281 height 16
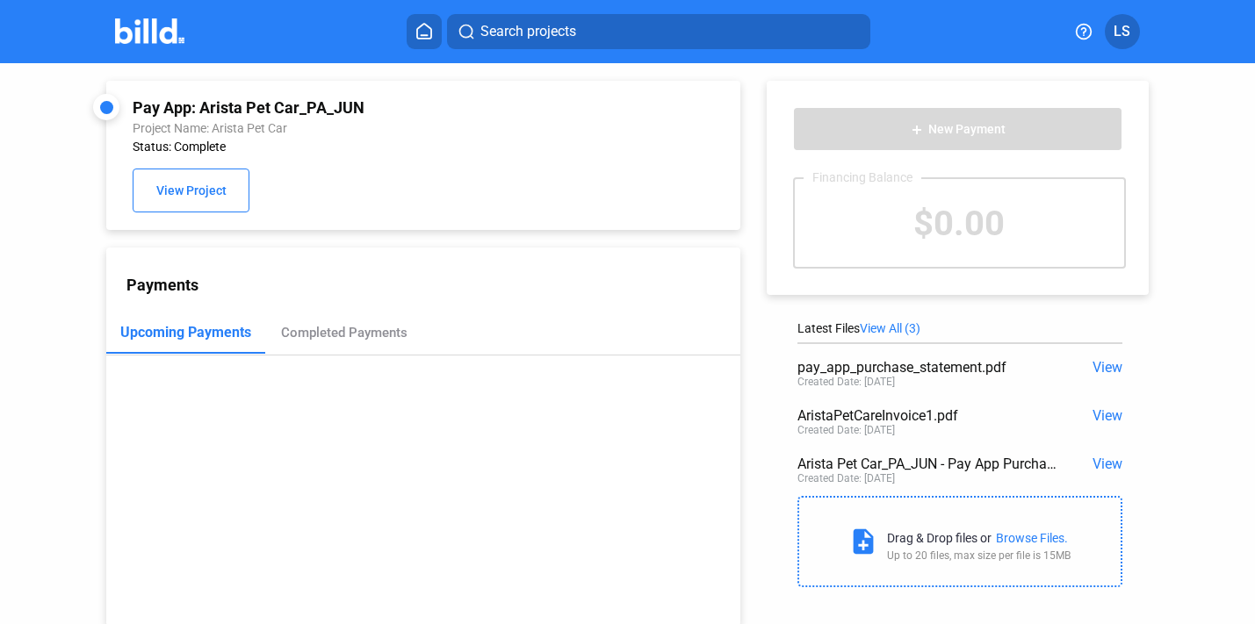
click at [1096, 373] on span "View" at bounding box center [1107, 367] width 30 height 17
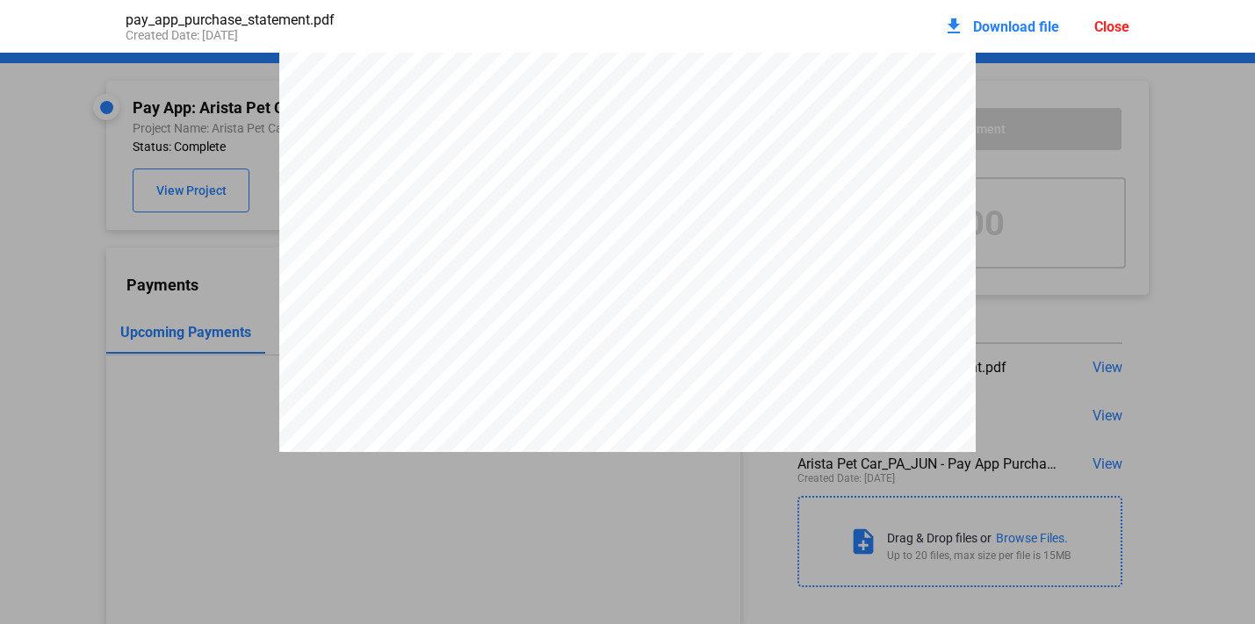
scroll to position [349, 0]
drag, startPoint x: 537, startPoint y: 325, endPoint x: 597, endPoint y: 332, distance: 60.1
click at [598, 332] on div "PAY APP PURCHASE STATEMENT This PAY APP PURCHASE STATEMENT is being executed an…" at bounding box center [627, 196] width 696 height 985
click at [597, 332] on div "PAY APP PURCHASE STATEMENT This PAY APP PURCHASE STATEMENT is being executed an…" at bounding box center [627, 196] width 696 height 985
click at [561, 326] on span "$481.90" at bounding box center [567, 323] width 42 height 13
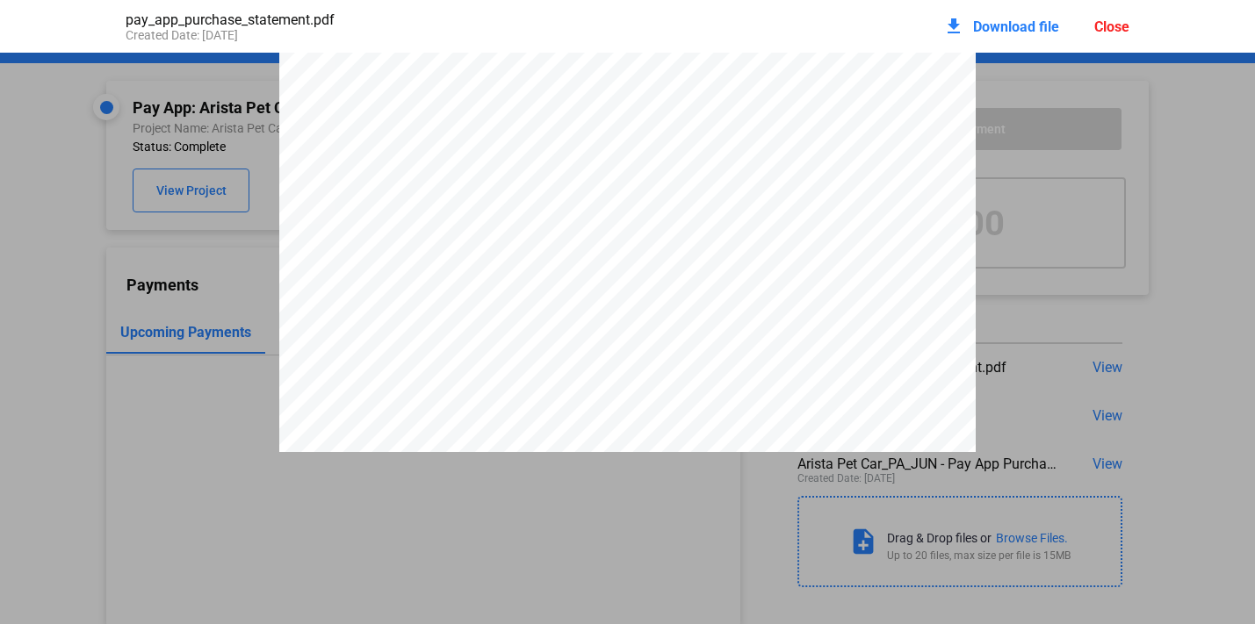
click at [561, 326] on span "$481.90" at bounding box center [567, 323] width 42 height 13
click at [566, 348] on span "$1,681.34" at bounding box center [572, 342] width 52 height 13
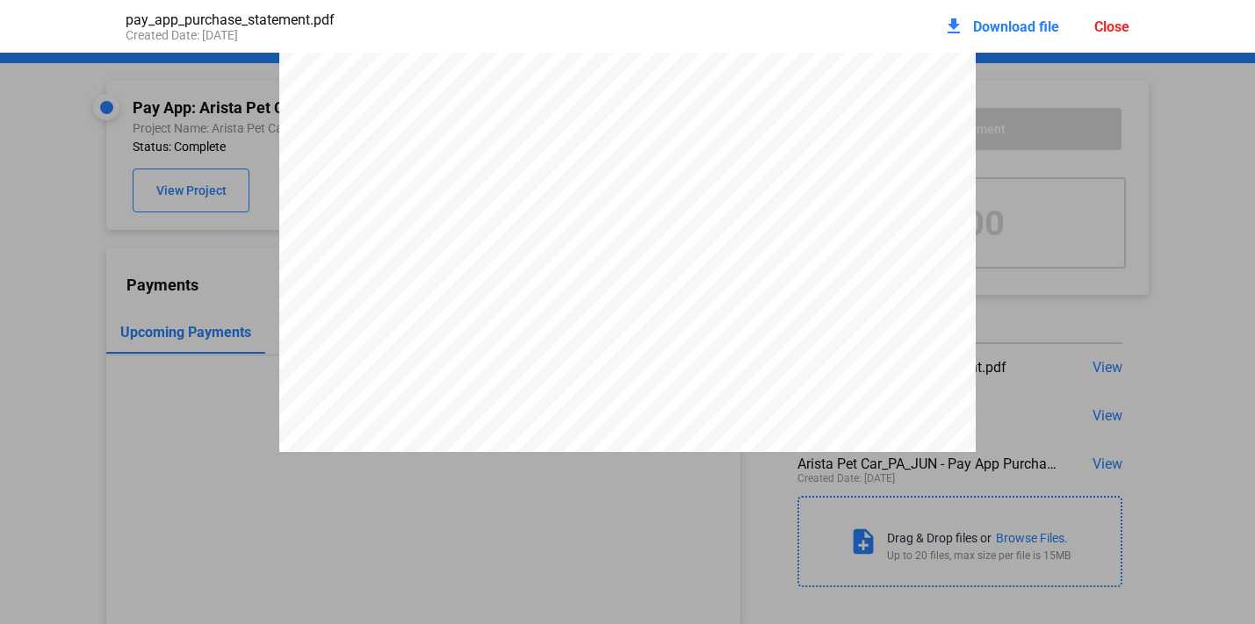
click at [566, 348] on span "$1,681.34" at bounding box center [572, 342] width 52 height 13
click at [585, 349] on span "$1,681.34" at bounding box center [572, 342] width 52 height 13
click at [603, 354] on div "PAY APP PURCHASE STATEMENT This PAY APP PURCHASE STATEMENT is being executed an…" at bounding box center [627, 196] width 696 height 985
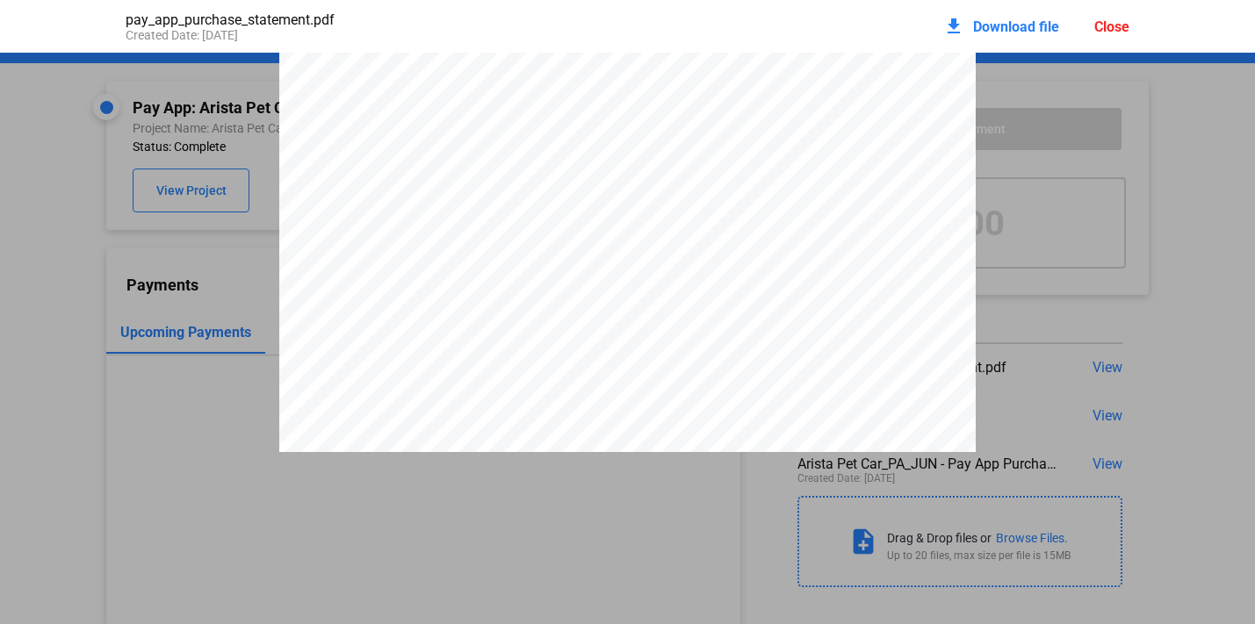
click at [603, 354] on div "PAY APP PURCHASE STATEMENT This PAY APP PURCHASE STATEMENT is being executed an…" at bounding box center [627, 196] width 696 height 985
click at [584, 347] on span "$1,681.34" at bounding box center [572, 342] width 52 height 13
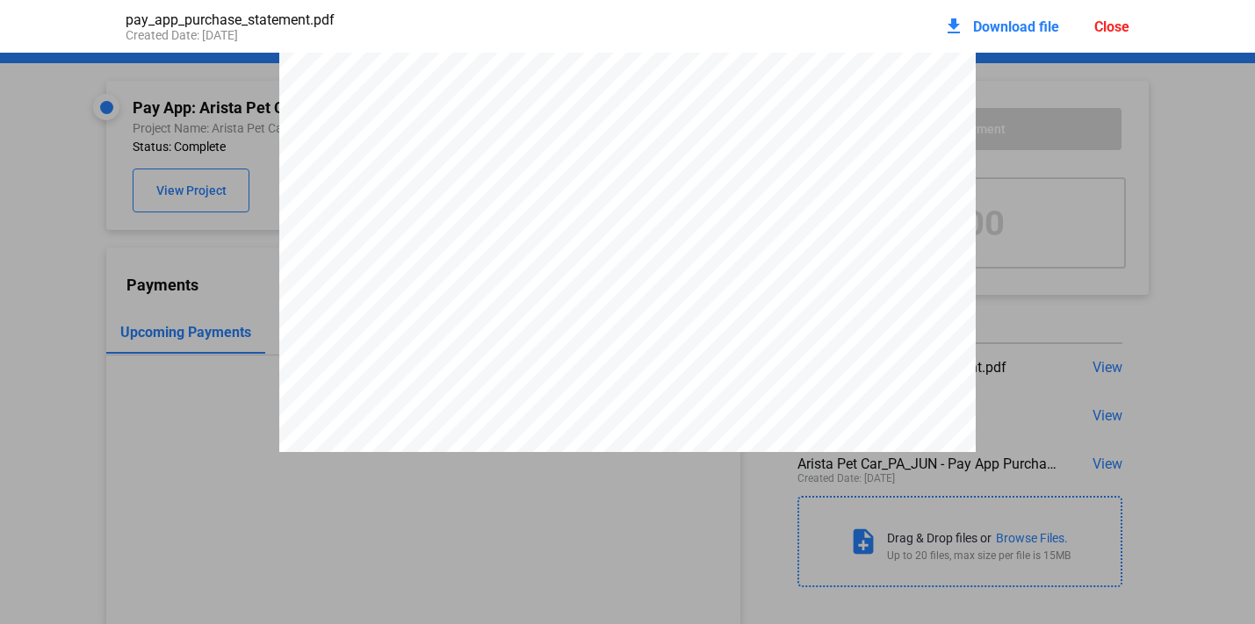
click at [593, 349] on span "$1,681.34" at bounding box center [572, 342] width 52 height 13
click at [599, 379] on div "PAY APP PURCHASE STATEMENT This PAY APP PURCHASE STATEMENT is being executed an…" at bounding box center [627, 196] width 696 height 985
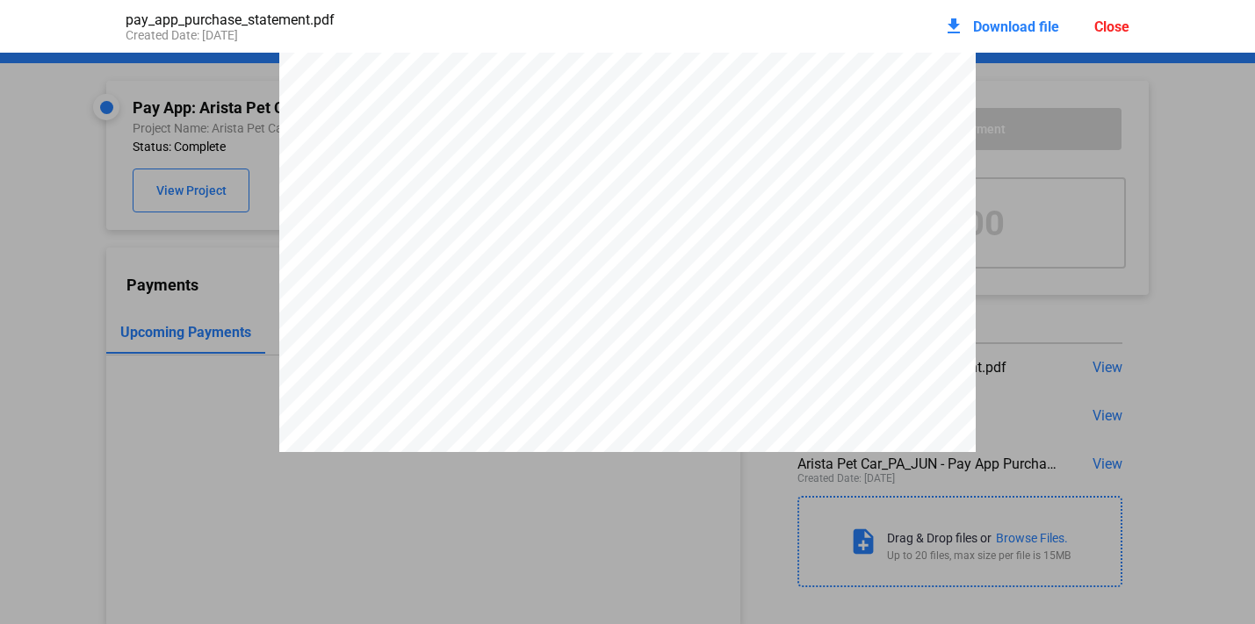
click at [599, 379] on div "PAY APP PURCHASE STATEMENT This PAY APP PURCHASE STATEMENT is being executed an…" at bounding box center [627, 196] width 696 height 985
drag, startPoint x: 532, startPoint y: 317, endPoint x: 580, endPoint y: 366, distance: 68.9
click at [582, 367] on div "PAY APP PURCHASE STATEMENT This PAY APP PURCHASE STATEMENT is being executed an…" at bounding box center [627, 139] width 696 height 985
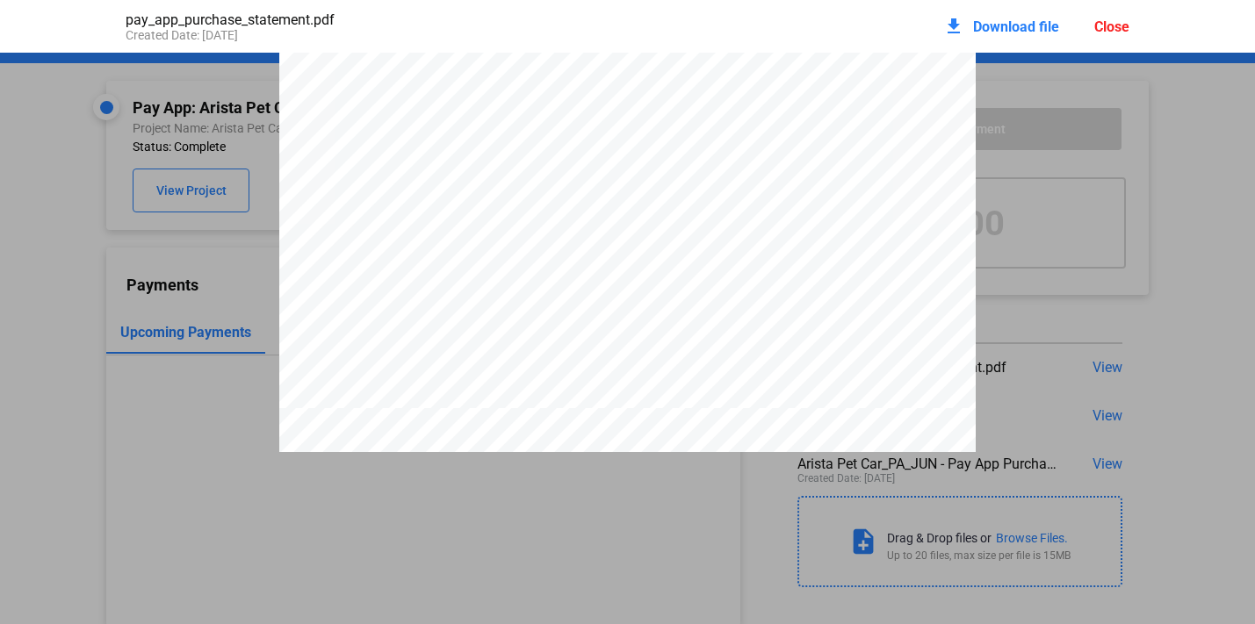
drag, startPoint x: 552, startPoint y: 169, endPoint x: 596, endPoint y: 210, distance: 60.2
drag, startPoint x: 539, startPoint y: 190, endPoint x: 623, endPoint y: 207, distance: 86.1
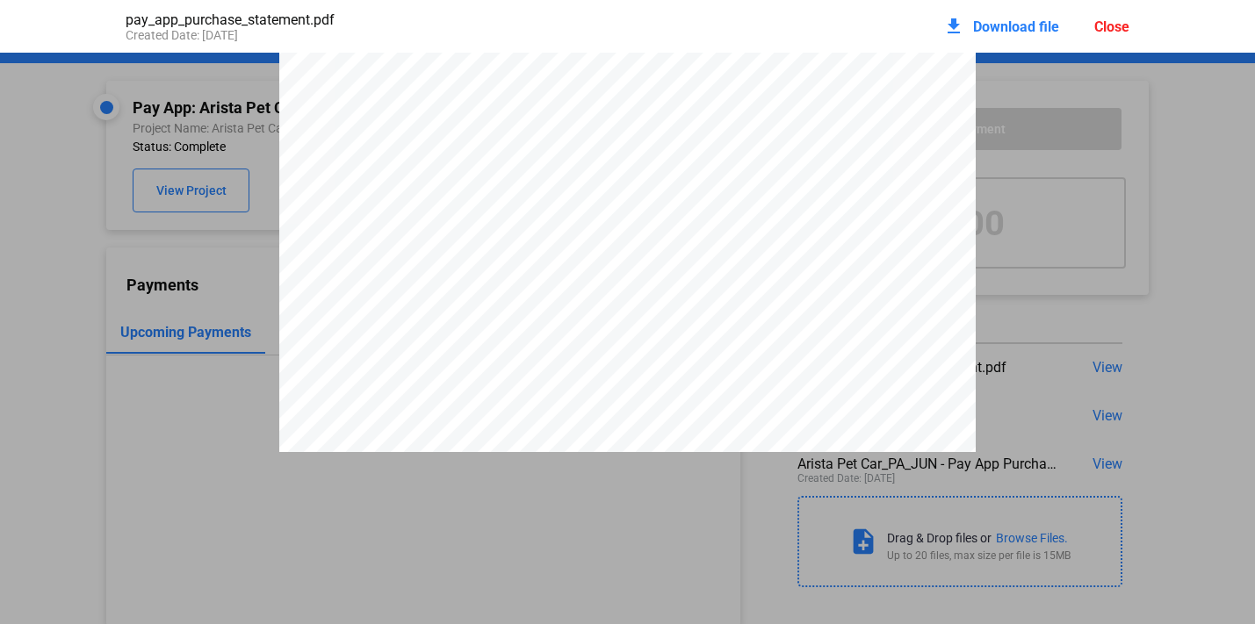
click at [625, 207] on div "PAY APP PURCHASE STATEMENT This PAY APP PURCHASE STATEMENT is being executed an…" at bounding box center [627, 54] width 696 height 985
click at [522, 217] on div "PAY APP PURCHASE STATEMENT This PAY APP PURCHASE STATEMENT is being executed an…" at bounding box center [627, 54] width 696 height 985
click at [534, 285] on div "PAY APP PURCHASE STATEMENT This PAY APP PURCHASE STATEMENT is being executed an…" at bounding box center [627, 54] width 696 height 985
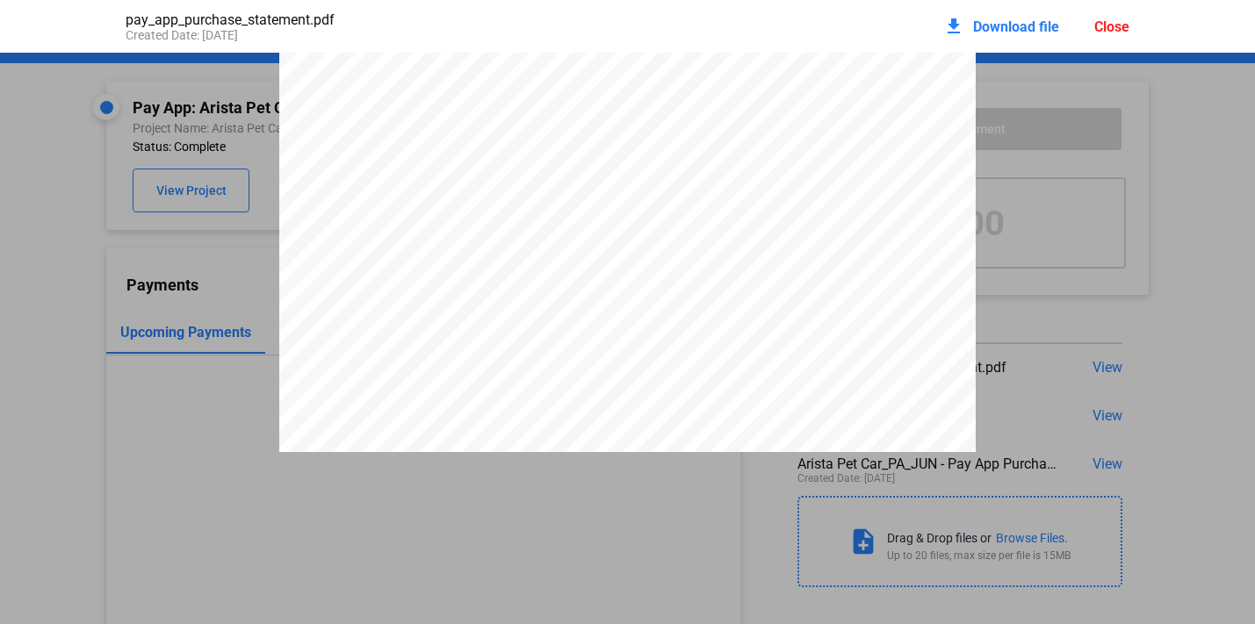
click at [534, 285] on div "PAY APP PURCHASE STATEMENT This PAY APP PURCHASE STATEMENT is being executed an…" at bounding box center [627, 54] width 696 height 985
